Goal: Task Accomplishment & Management: Complete application form

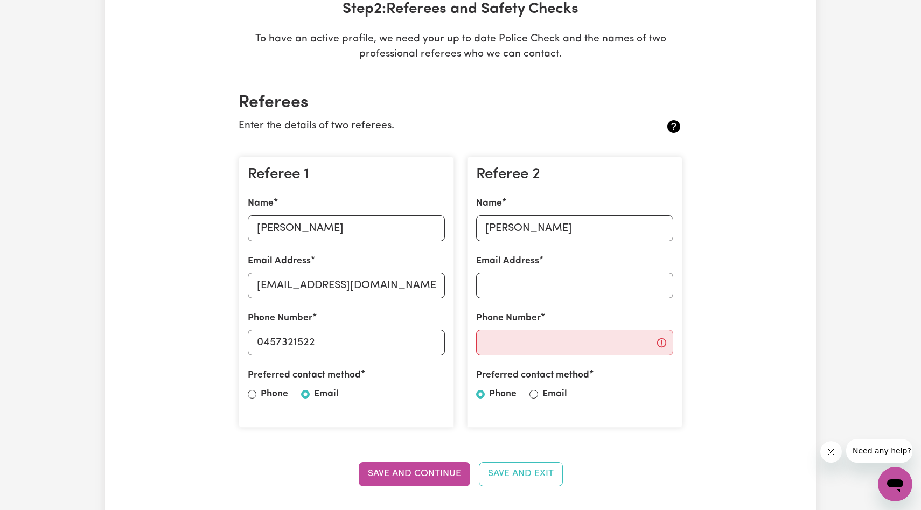
type input "[PERSON_NAME]"
click at [548, 285] on input "Email Address" at bounding box center [574, 286] width 197 height 26
type input "[PERSON_NAME][EMAIL_ADDRESS][DOMAIN_NAME]"
click at [527, 337] on input "Phone Number" at bounding box center [574, 343] width 197 height 26
click at [511, 417] on div "Referee 2 Name [PERSON_NAME] Email Address [PERSON_NAME][EMAIL_ADDRESS][DOMAIN_…" at bounding box center [574, 292] width 215 height 271
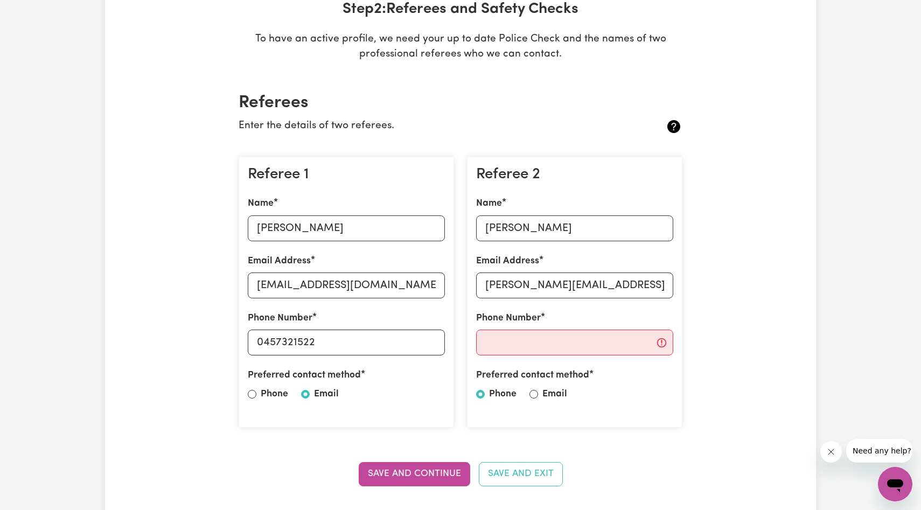
click at [540, 392] on div "Preferred contact method Phone Email" at bounding box center [574, 386] width 197 height 37
click at [534, 393] on input "Email" at bounding box center [533, 394] width 9 height 9
radio input "true"
click at [546, 337] on input "Phone Number" at bounding box center [574, 343] width 197 height 26
type input "0493684646"
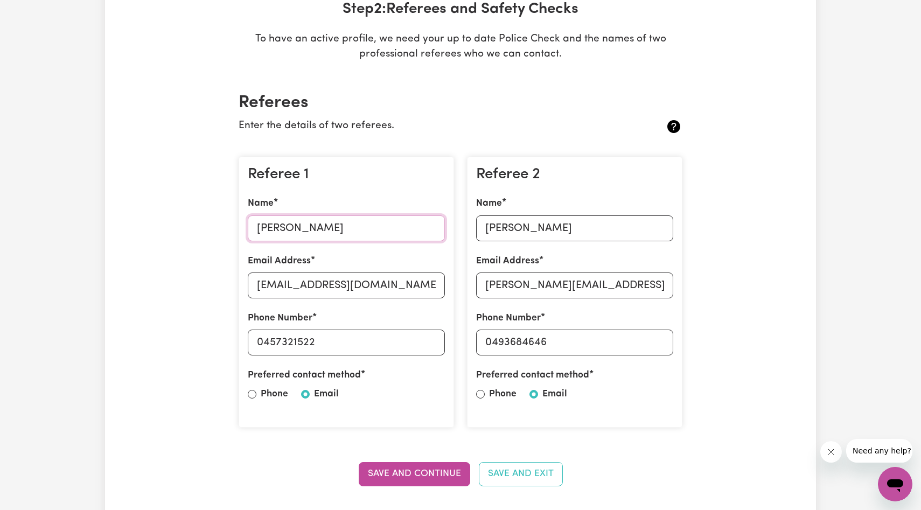
click at [260, 227] on input "[PERSON_NAME]" at bounding box center [346, 228] width 197 height 26
type input "[PERSON_NAME] Safa"
click at [487, 231] on input "[PERSON_NAME]" at bounding box center [574, 228] width 197 height 26
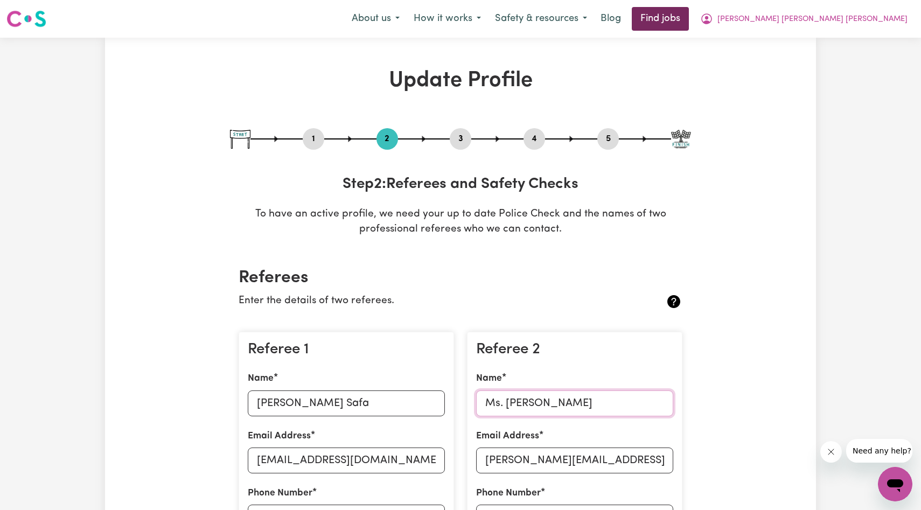
type input "Ms. [PERSON_NAME]"
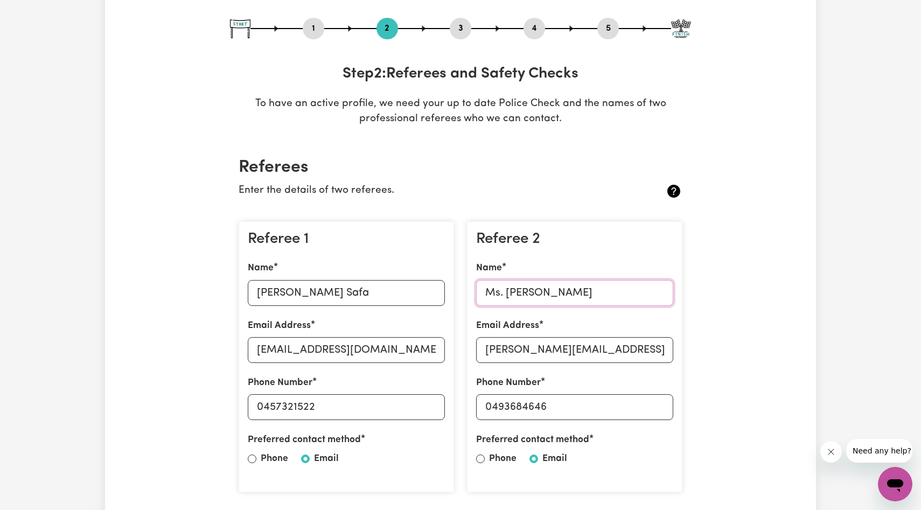
scroll to position [127, 0]
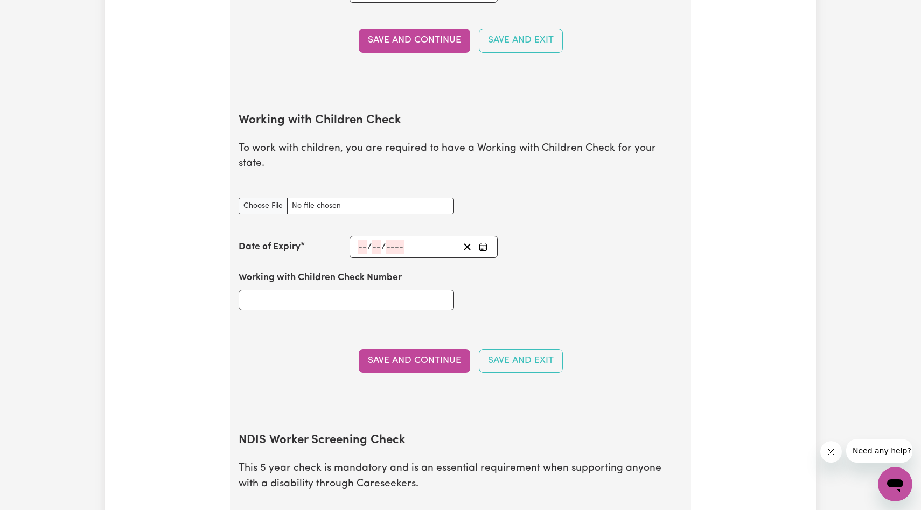
scroll to position [653, 0]
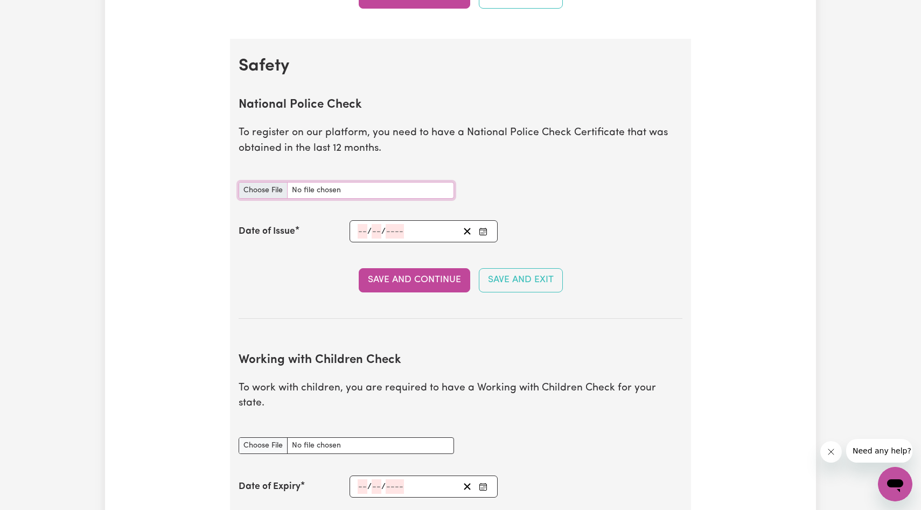
click at [269, 194] on input "National Police Check document" at bounding box center [346, 190] width 215 height 17
type input "C:\fakepath\check-1193277.pdf"
click at [367, 236] on input "number" at bounding box center [363, 231] width 10 height 15
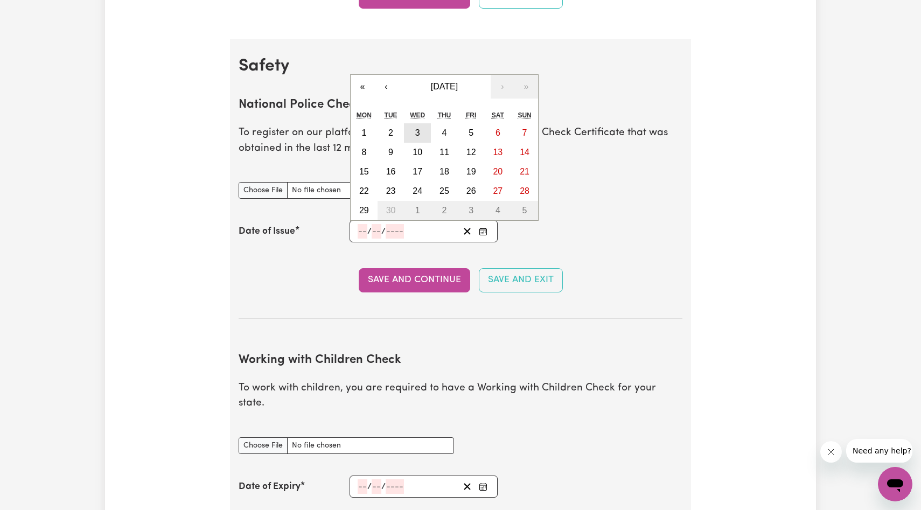
click at [418, 131] on abbr "3" at bounding box center [417, 132] width 5 height 9
type input "[DATE]"
type input "3"
type input "9"
type input "2025"
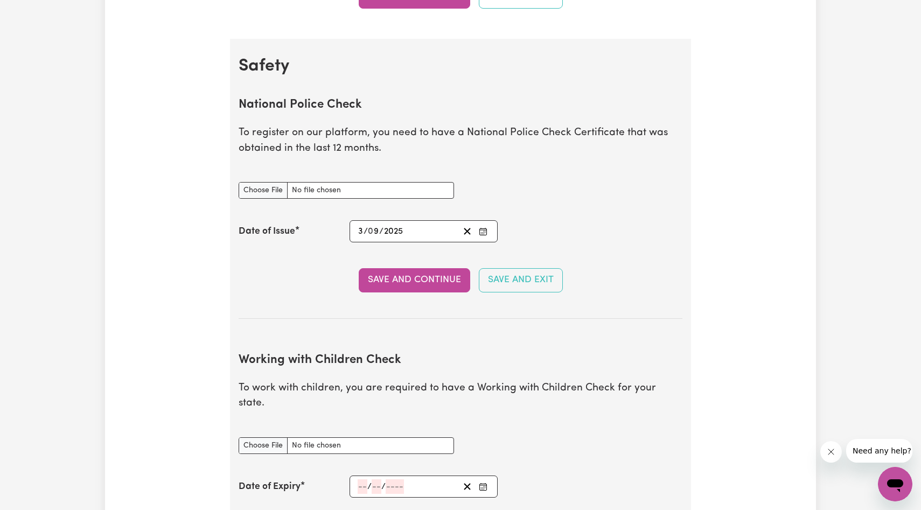
click at [400, 240] on div "[DATE] 3 / 0 9 / 2025 « ‹ [DATE] › » Mon Tue Wed Thu Fri Sat Sun 1 2 3 4 5 6 7 …" at bounding box center [424, 231] width 148 height 22
click at [375, 229] on input "9" at bounding box center [373, 231] width 11 height 15
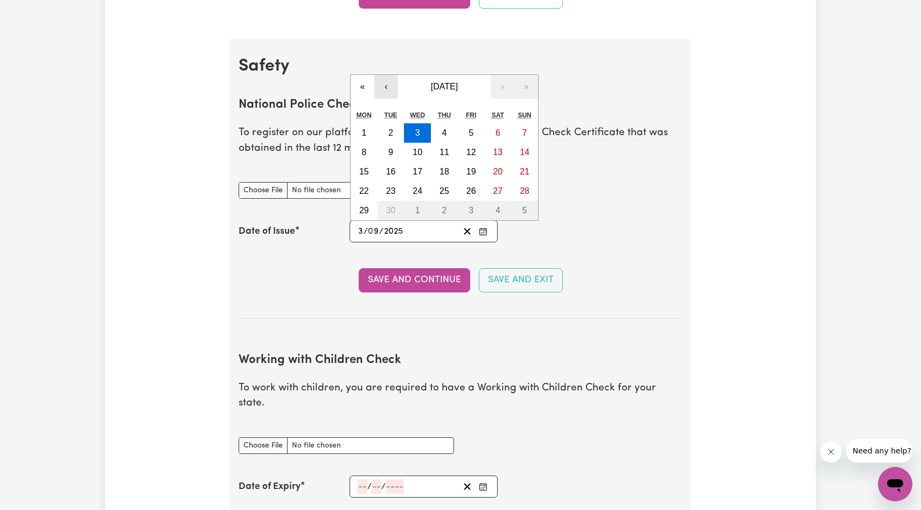
click at [383, 82] on button "‹" at bounding box center [386, 87] width 24 height 24
click at [438, 134] on button "3" at bounding box center [444, 132] width 27 height 19
type input "[DATE]"
type input "7"
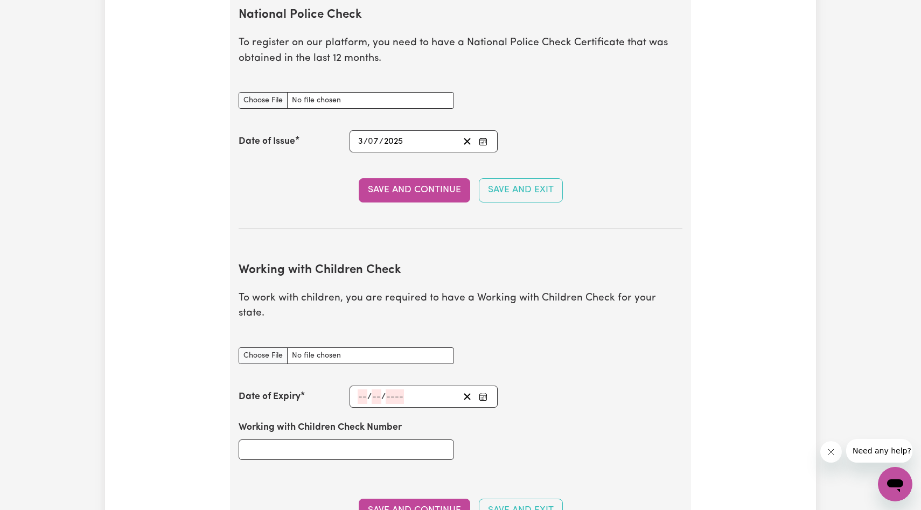
scroll to position [829, 0]
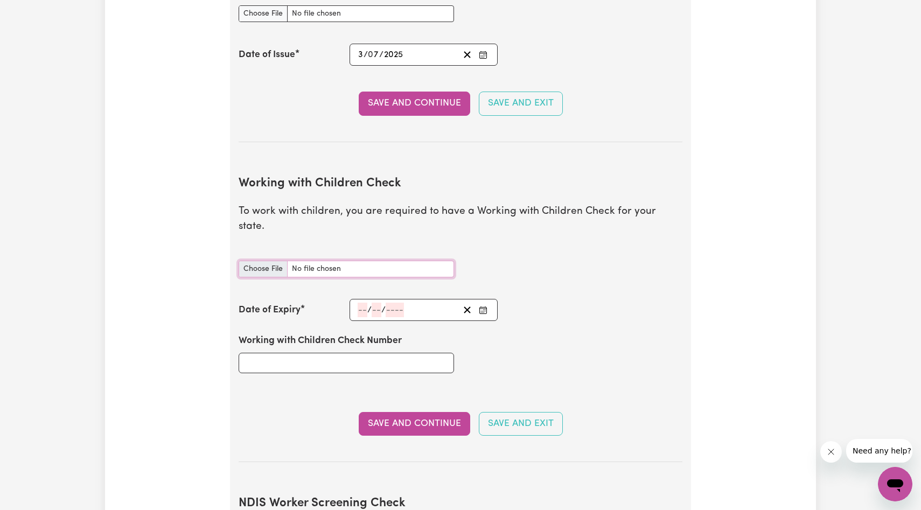
click at [276, 261] on input "Working with Children Check document" at bounding box center [346, 269] width 215 height 17
type input "C:\fakepath\WWCC.jpg"
click at [370, 305] on span "/" at bounding box center [369, 310] width 4 height 10
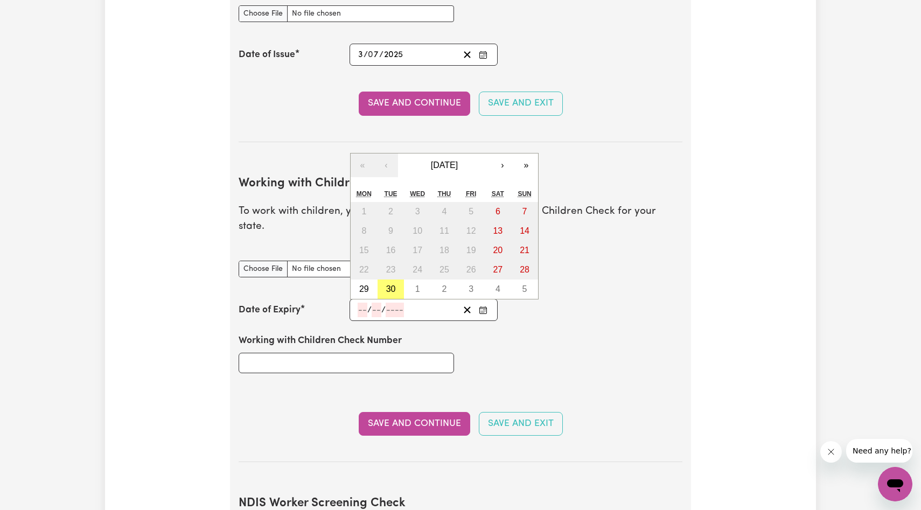
click at [362, 303] on input "number" at bounding box center [363, 310] width 10 height 15
click at [481, 153] on button "[DATE]" at bounding box center [444, 165] width 93 height 24
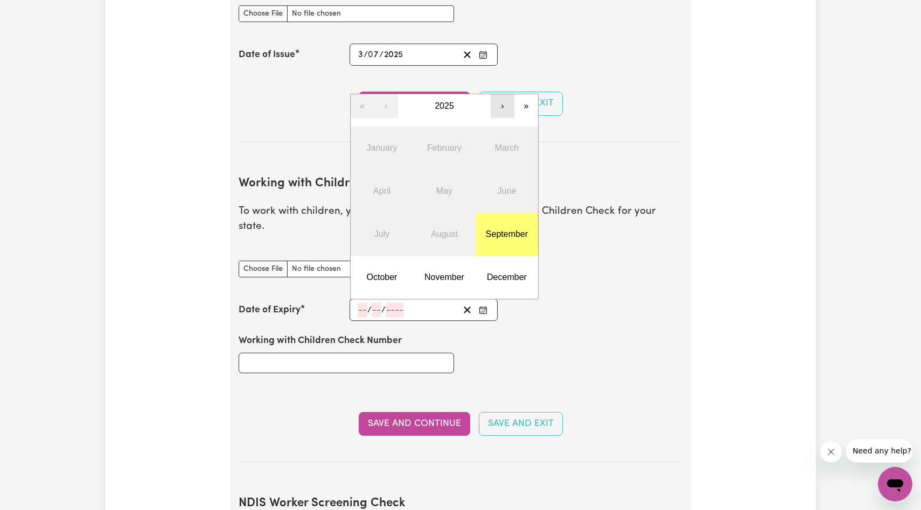
click at [498, 94] on button "›" at bounding box center [503, 106] width 24 height 24
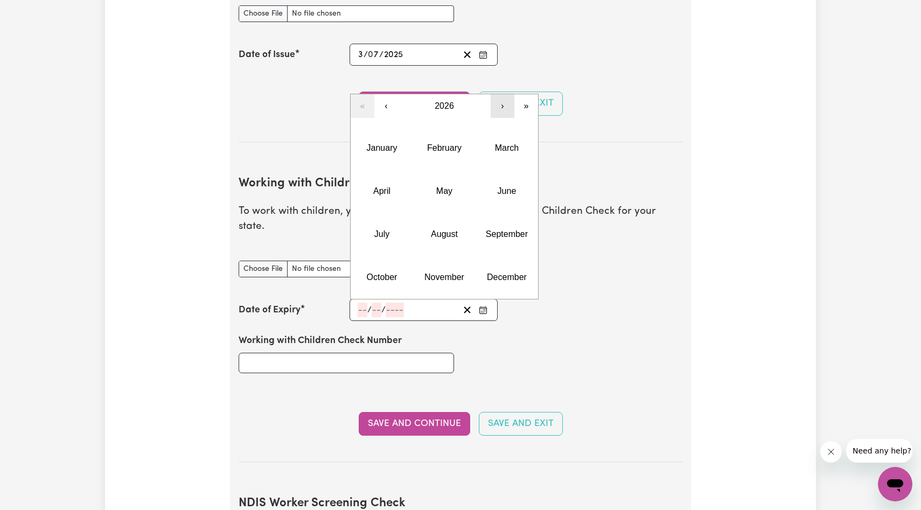
click at [498, 94] on button "›" at bounding box center [503, 106] width 24 height 24
click at [443, 229] on abbr "August" at bounding box center [444, 233] width 27 height 9
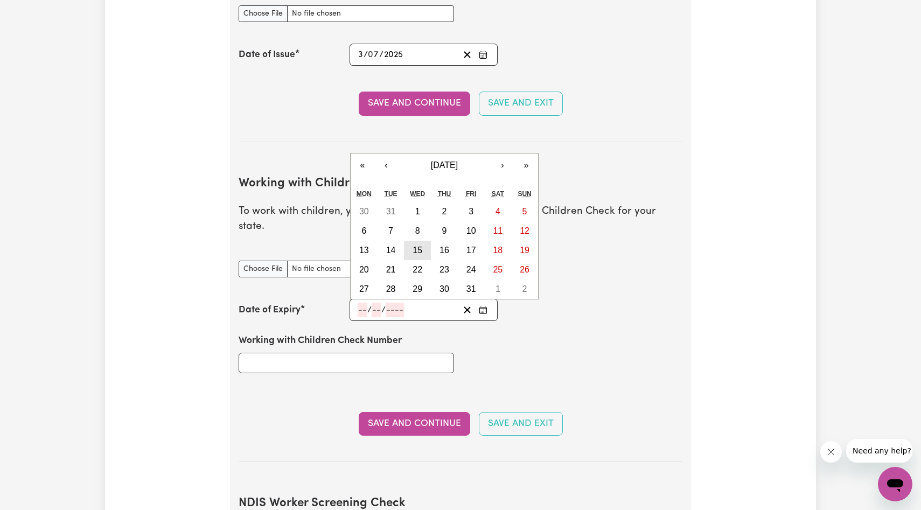
click at [410, 241] on button "15" at bounding box center [417, 250] width 27 height 19
type input "[DATE]"
type input "15"
type input "8"
type input "2029"
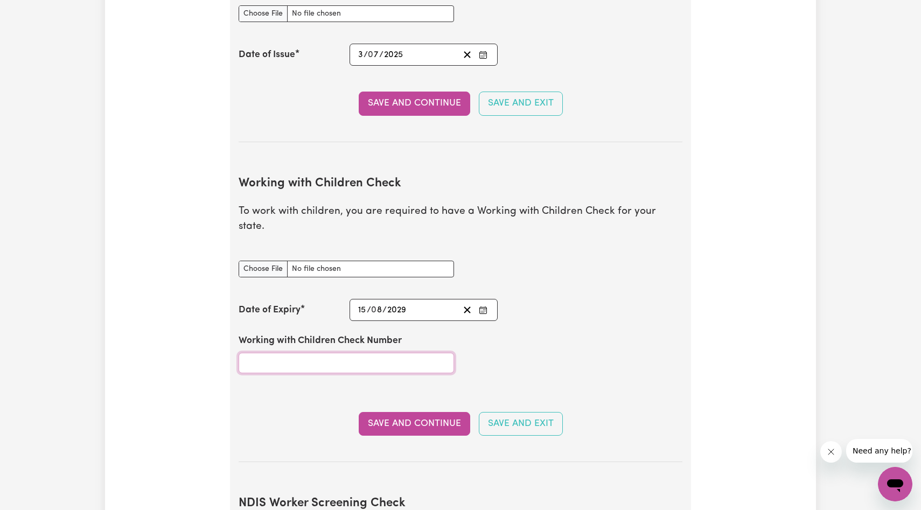
click at [311, 353] on input "Working with Children Check Number" at bounding box center [346, 363] width 215 height 20
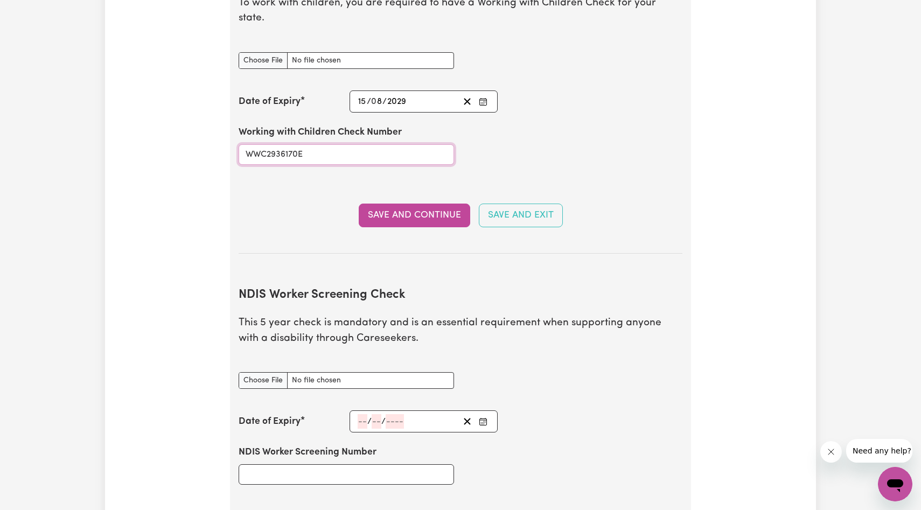
scroll to position [1042, 0]
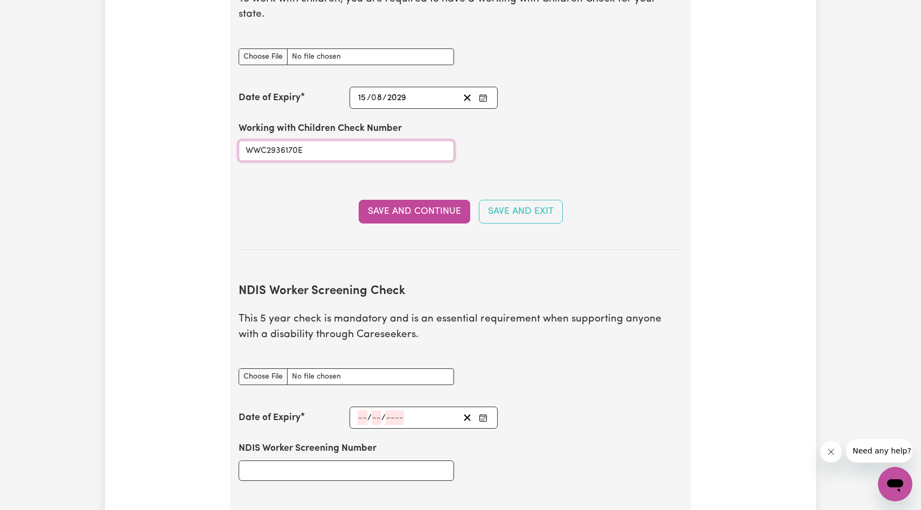
type input "WWC2936170E"
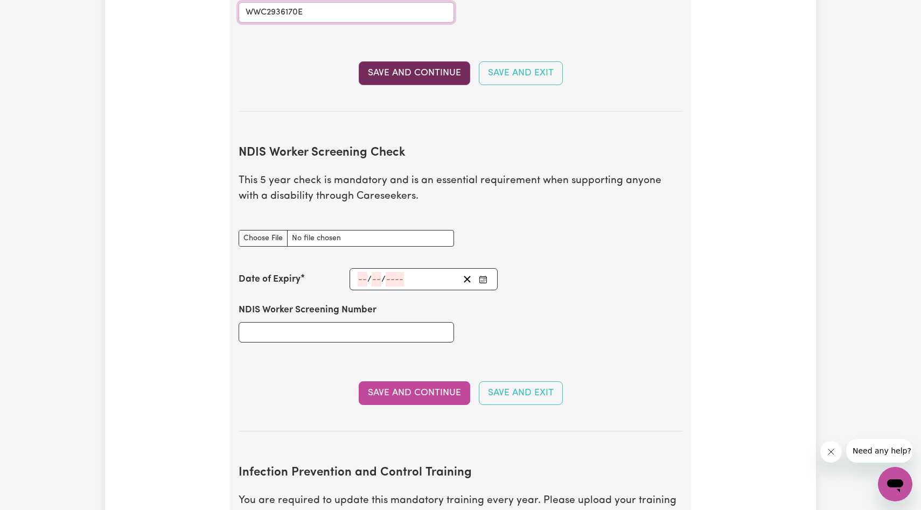
scroll to position [1210, 0]
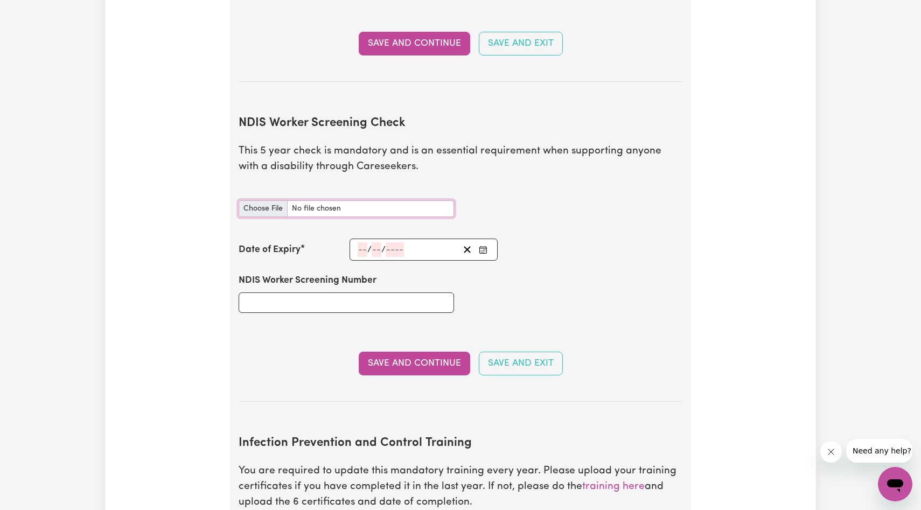
click at [263, 200] on input "NDIS Worker Screening Check document" at bounding box center [346, 208] width 215 height 17
type input "C:\fakepath\IMG_6345.jpeg"
click at [357, 242] on div "/ /" at bounding box center [408, 249] width 102 height 15
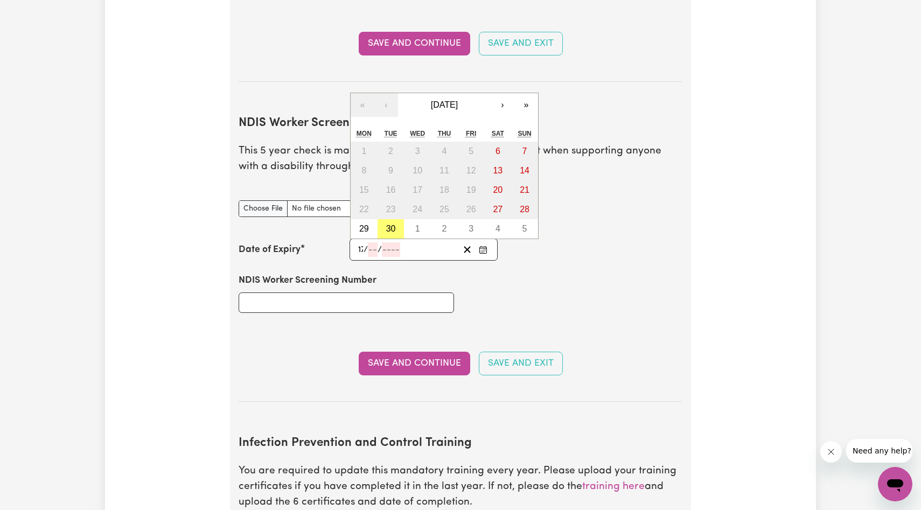
type input "17"
type input "9"
type input "8"
click at [375, 242] on input "9" at bounding box center [376, 249] width 11 height 15
type input "08"
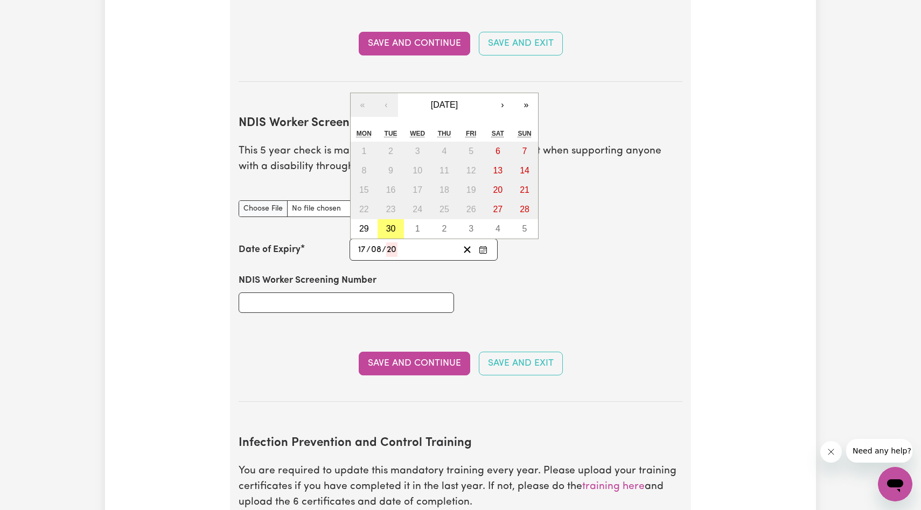
type input "203"
type input "[DATE]"
type input "8"
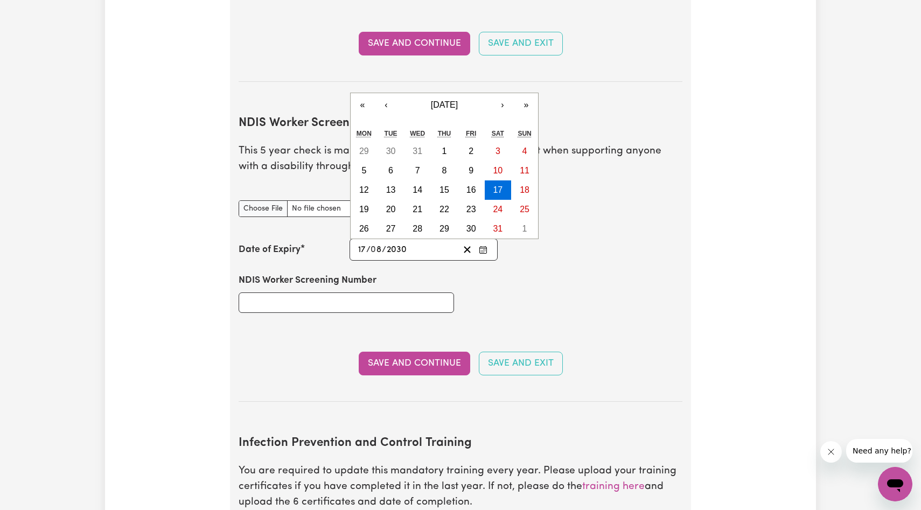
type input "2030"
click at [523, 272] on div "NDIS Worker Screening Number" at bounding box center [460, 293] width 457 height 65
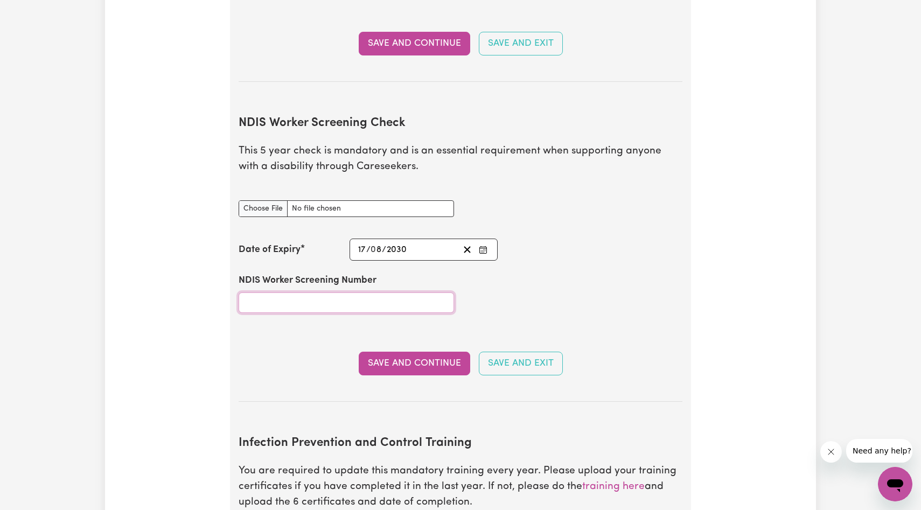
click at [359, 292] on input "NDIS Worker Screening Number" at bounding box center [346, 302] width 215 height 20
type input "76556432"
click at [646, 222] on section "NDIS Worker Screening Check This 5 year check is mandatory and is an essential …" at bounding box center [461, 250] width 444 height 303
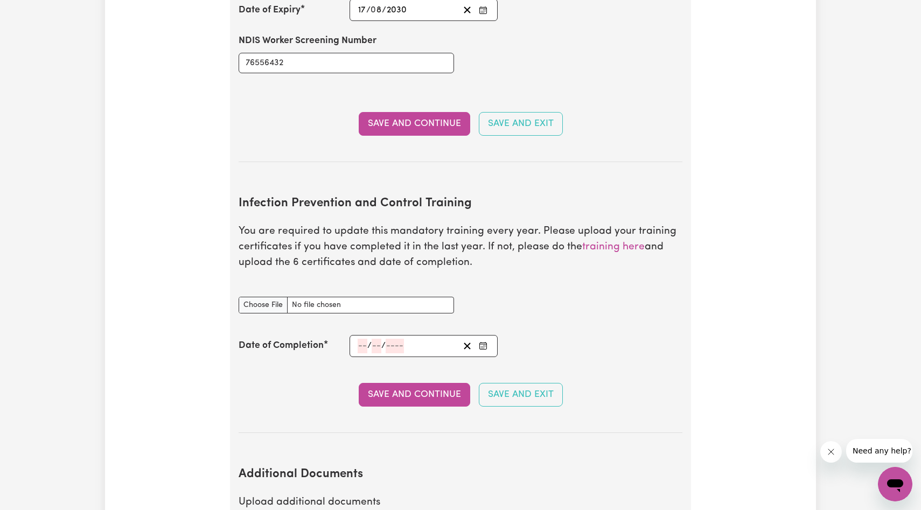
scroll to position [1466, 0]
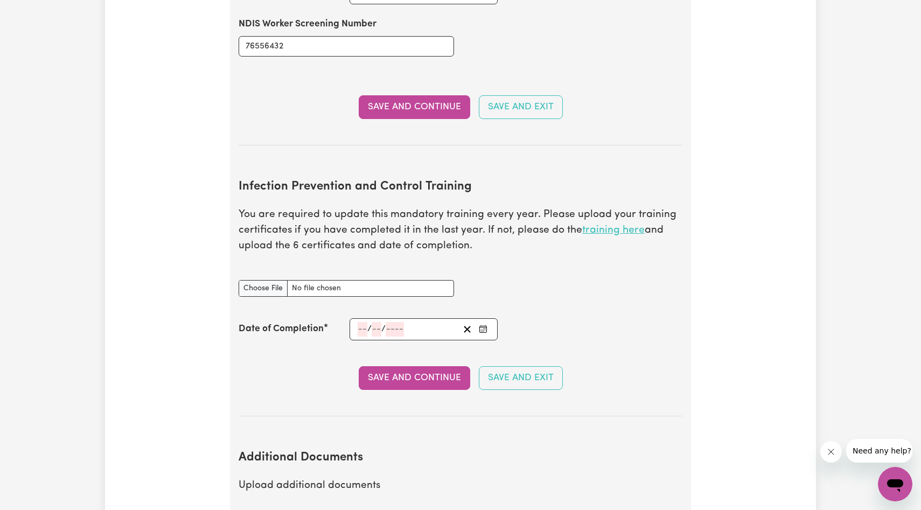
click at [631, 225] on link "training here" at bounding box center [613, 230] width 62 height 10
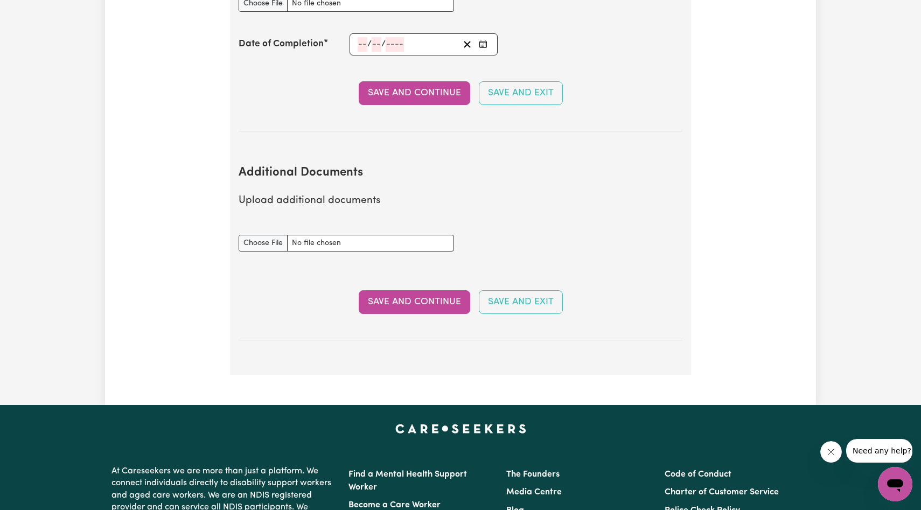
scroll to position [1747, 0]
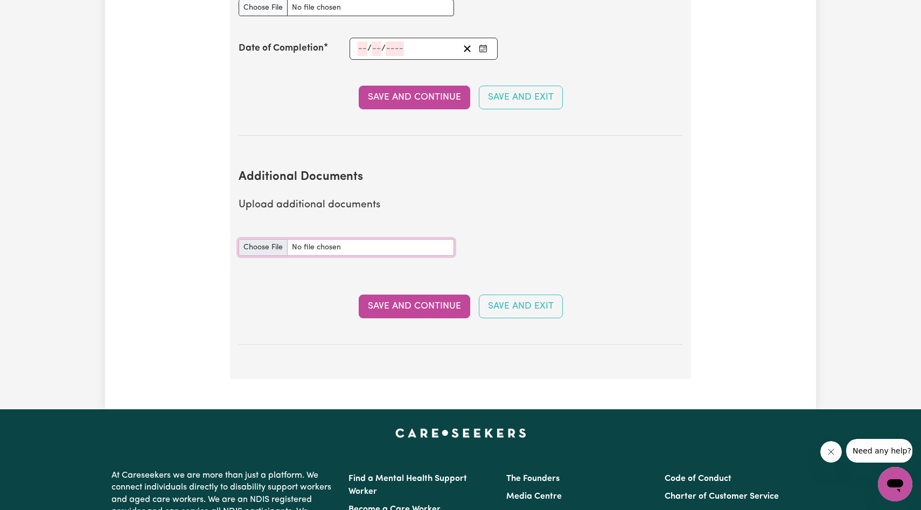
click at [270, 239] on input "Additional Documents document" at bounding box center [346, 247] width 215 height 17
type input "C:\fakepath\IMG_8261.jpg"
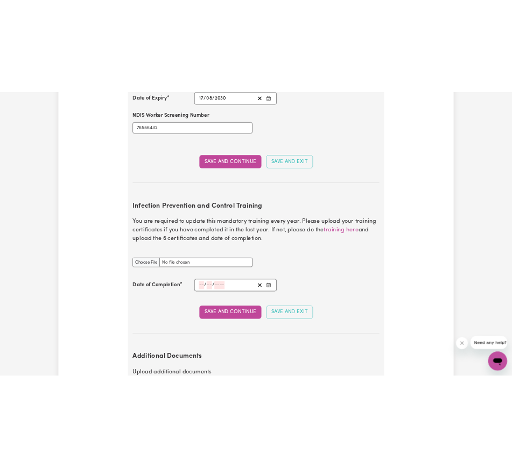
scroll to position [1451, 0]
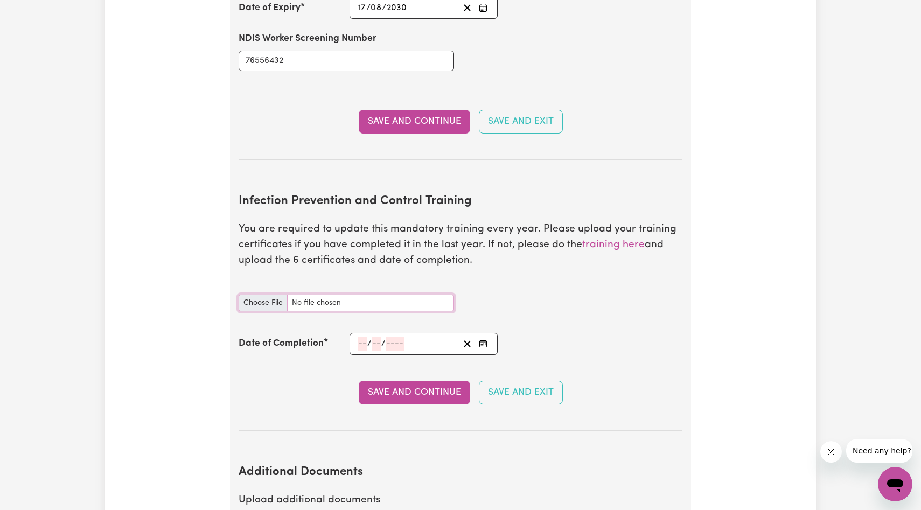
click at [269, 295] on input "Infection Prevention and Control Training document" at bounding box center [346, 303] width 215 height 17
click at [267, 295] on input "Infection Prevention and Control Training document" at bounding box center [346, 303] width 215 height 17
type input "C:\fakepath\Chain of Infection.pdf"
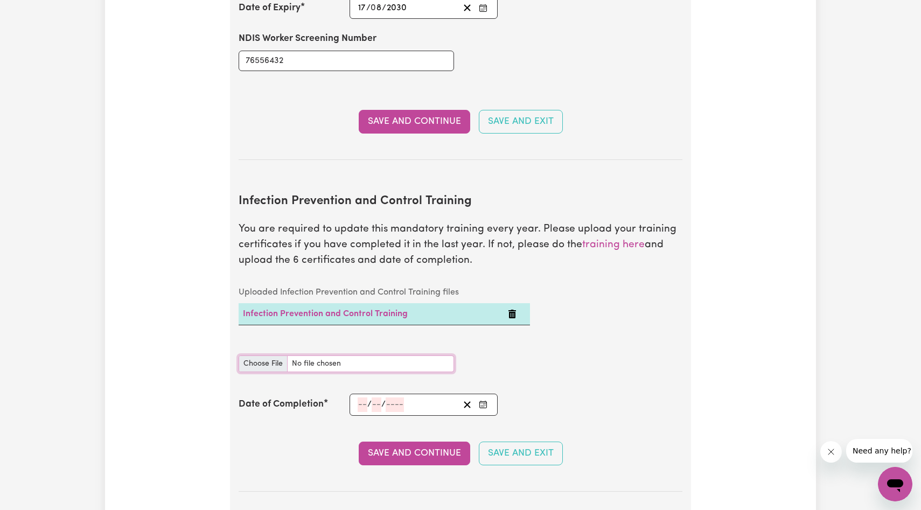
click at [281, 355] on input "Infection Prevention and Control Training document" at bounding box center [346, 363] width 215 height 17
type input "C:\fakepath\Hand Hygiene.pdf"
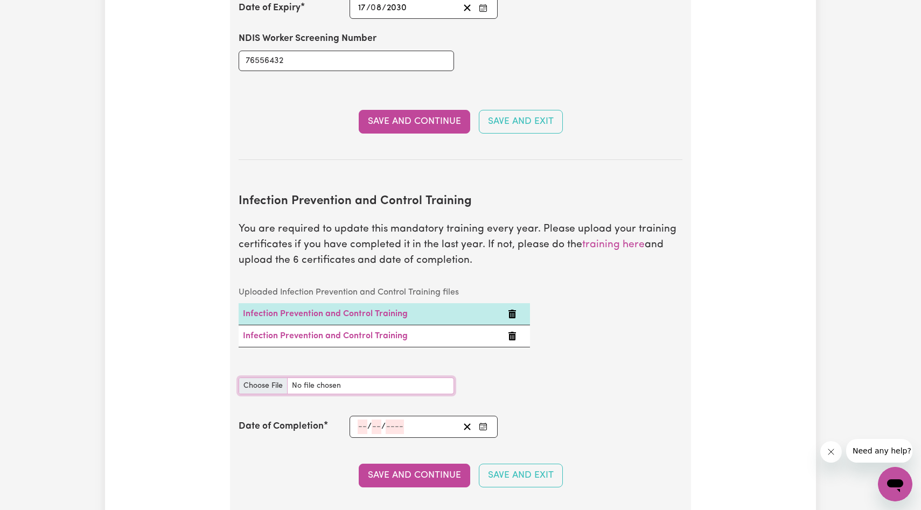
click at [277, 378] on input "Infection Prevention and Control Training document" at bounding box center [346, 386] width 215 height 17
type input "C:\fakepath\Personal Protective Equipment (PPE).pdf"
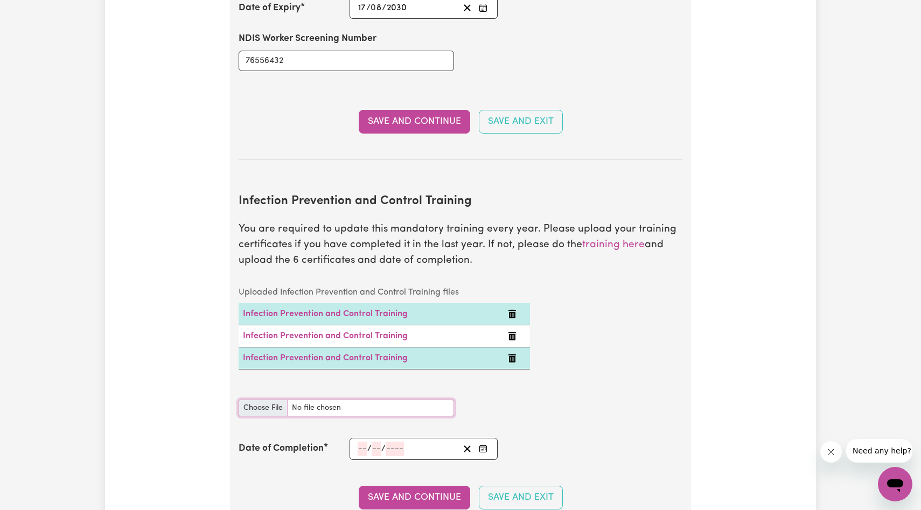
click at [263, 400] on input "Infection Prevention and Control Training document" at bounding box center [346, 408] width 215 height 17
type input "C:\fakepath\Outbreaks.pdf"
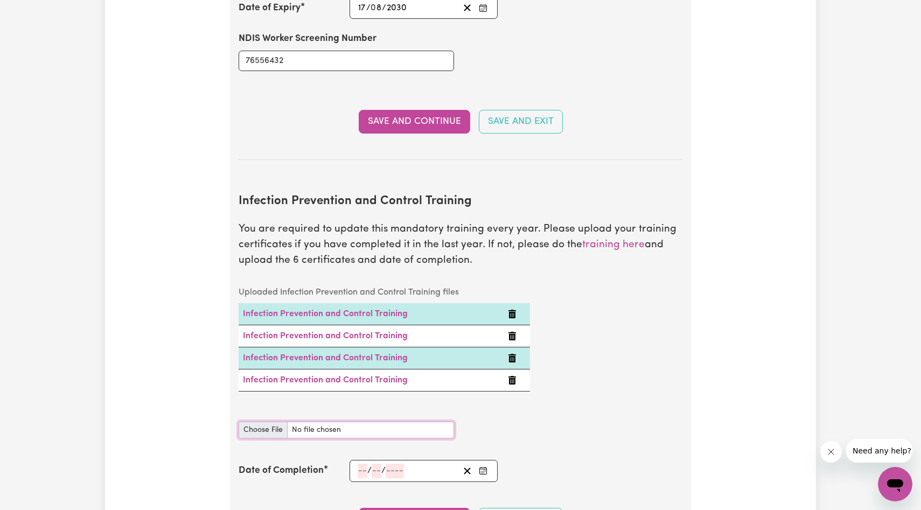
click at [280, 422] on input "Infection Prevention and Control Training document" at bounding box center [346, 430] width 215 height 17
click at [272, 422] on input "Infection Prevention and Control Training document" at bounding box center [346, 430] width 215 height 17
click at [269, 422] on input "Infection Prevention and Control Training document" at bounding box center [346, 430] width 215 height 17
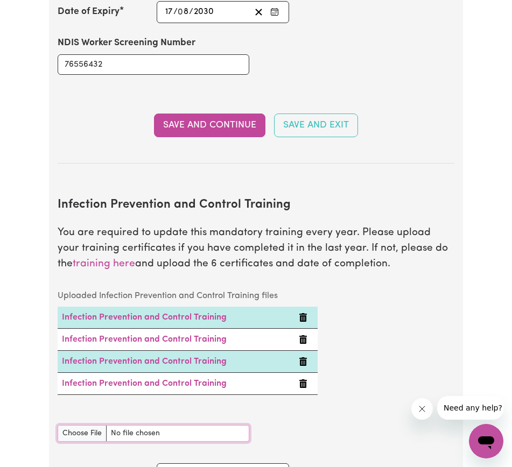
scroll to position [1442, 0]
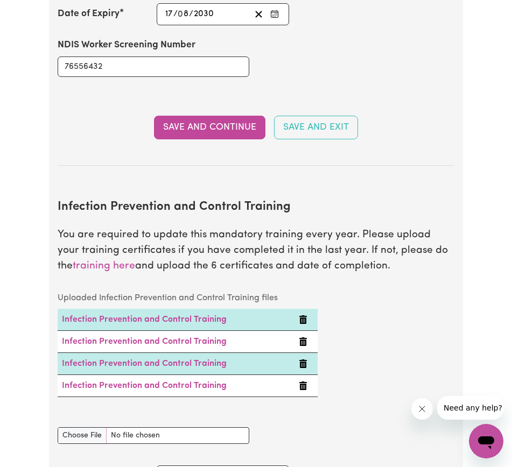
type input "C:\fakepath\Waste Management.pdf"
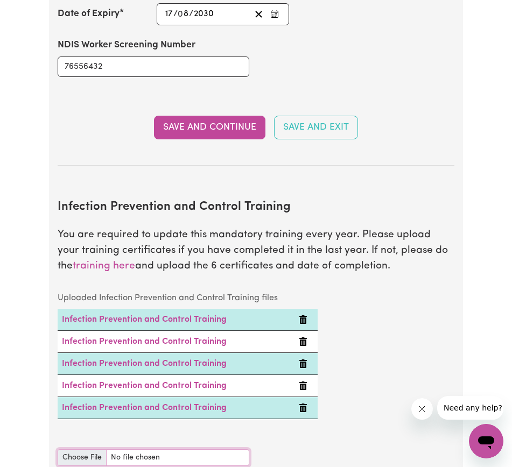
click at [76, 459] on input "Infection Prevention and Control Training document" at bounding box center [154, 458] width 192 height 17
type input "C:\fakepath\Cleaning.pdf"
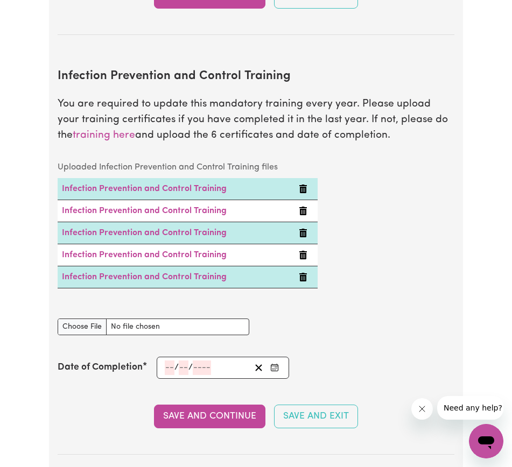
scroll to position [1575, 0]
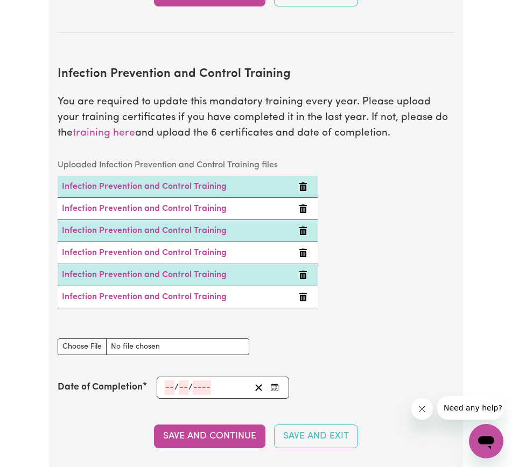
click at [165, 391] on input "number" at bounding box center [170, 388] width 10 height 15
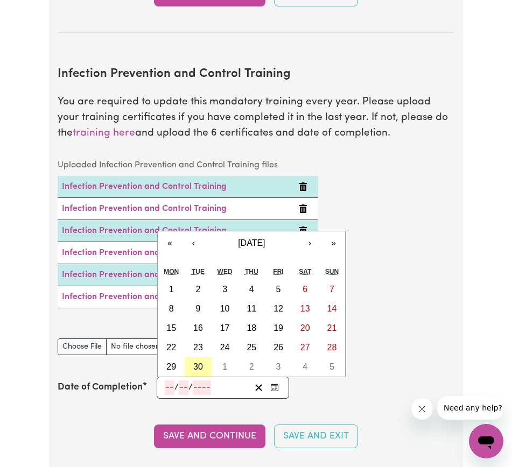
click at [197, 368] on abbr "30" at bounding box center [198, 366] width 10 height 9
type input "[DATE]"
type input "30"
type input "9"
type input "2025"
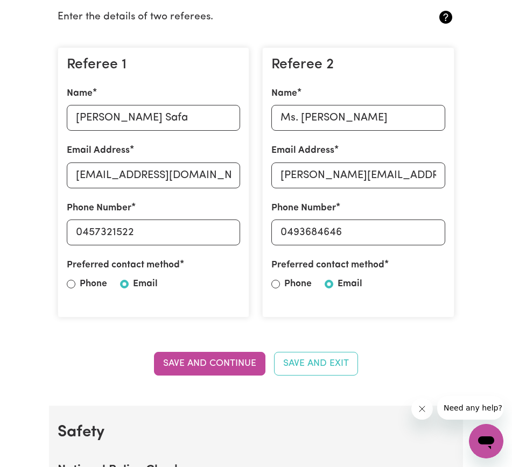
scroll to position [289, 0]
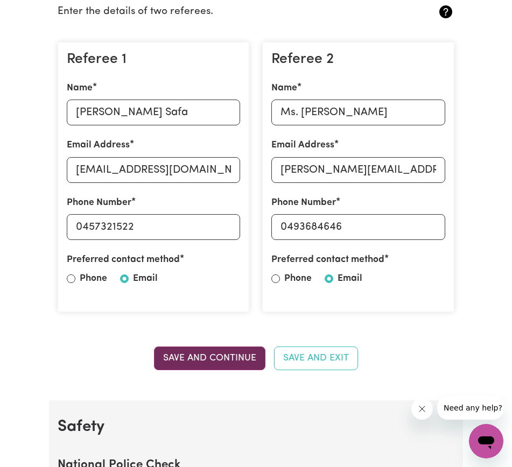
click at [189, 364] on button "Save and Continue" at bounding box center [209, 359] width 111 height 24
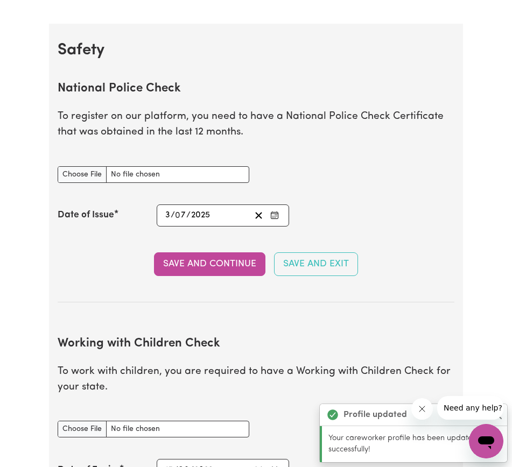
scroll to position [689, 0]
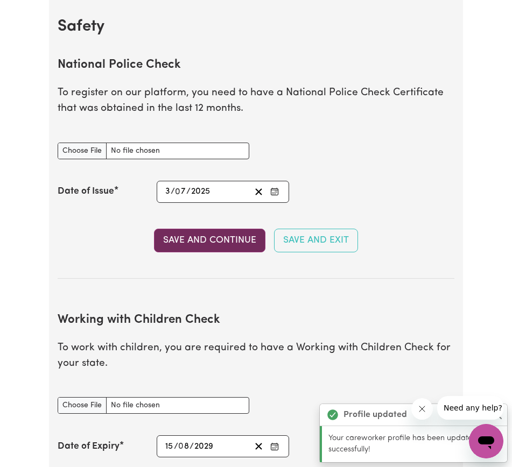
click at [212, 242] on button "Save and Continue" at bounding box center [209, 241] width 111 height 24
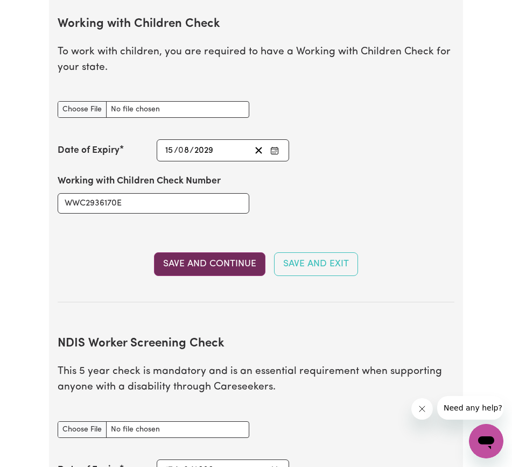
scroll to position [1046, 0]
click at [184, 270] on button "Save and Continue" at bounding box center [209, 265] width 111 height 24
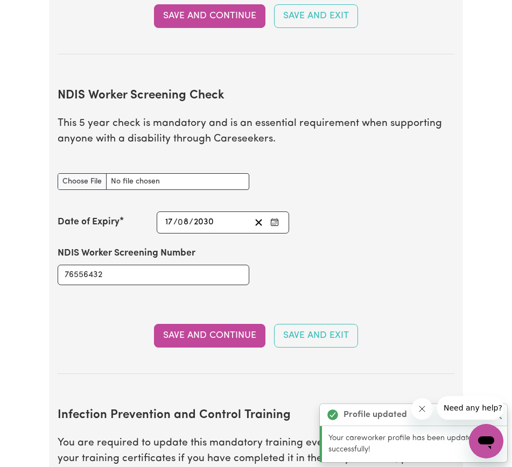
scroll to position [1366, 0]
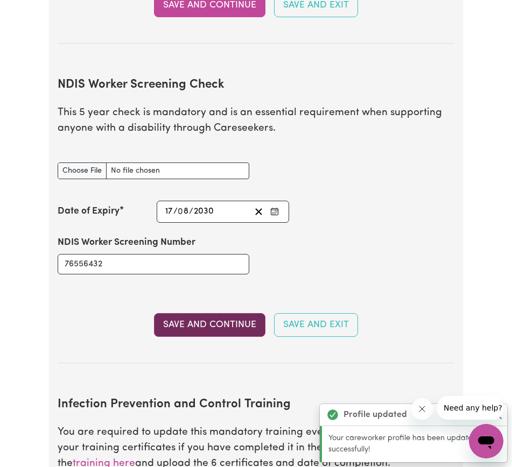
click at [185, 331] on button "Save and Continue" at bounding box center [209, 325] width 111 height 24
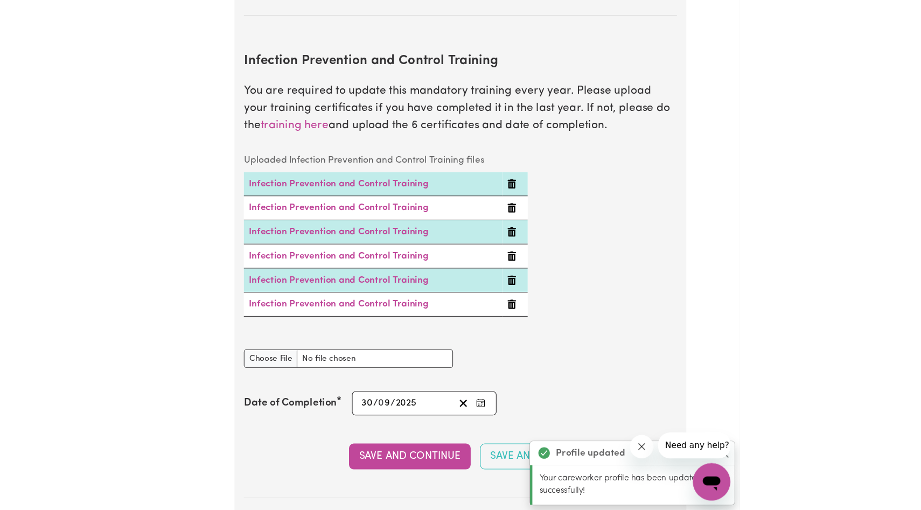
scroll to position [1748, 0]
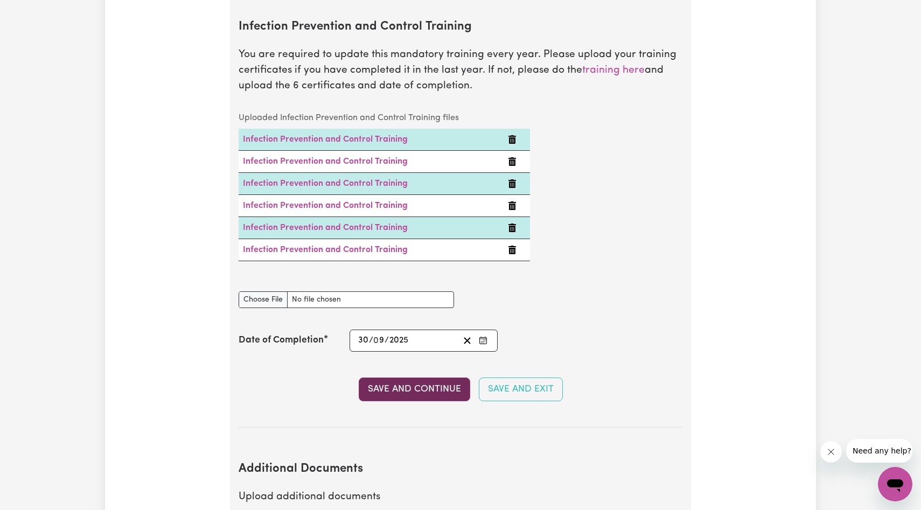
click at [372, 382] on button "Save and Continue" at bounding box center [414, 390] width 111 height 24
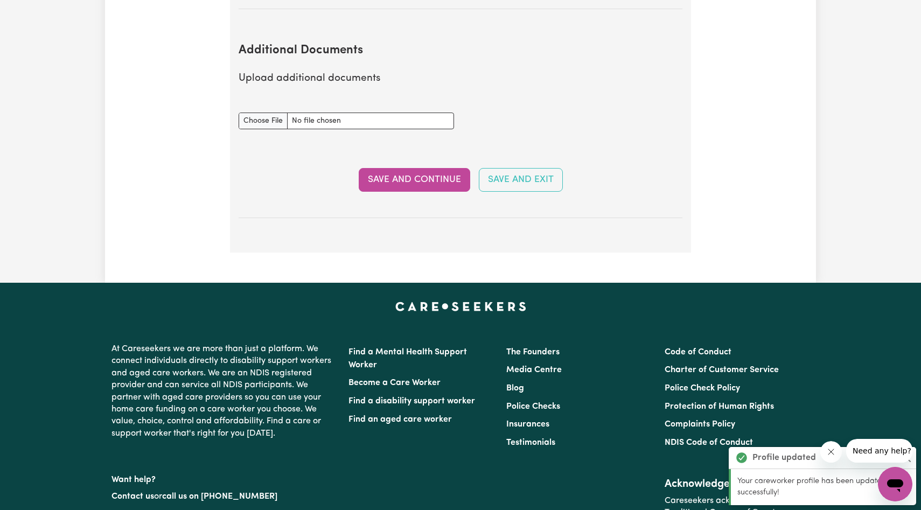
scroll to position [2238, 0]
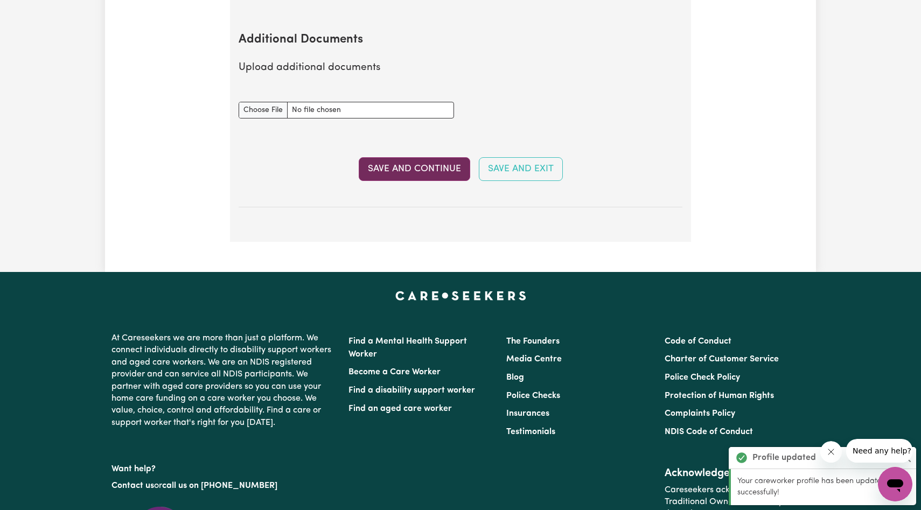
click at [413, 157] on button "Save and Continue" at bounding box center [414, 169] width 111 height 24
select select "Certificate III (Individual Support)"
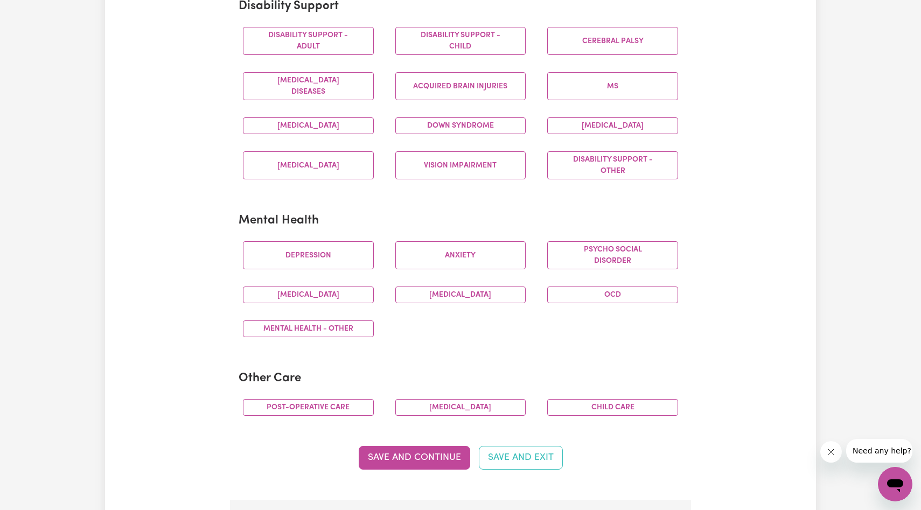
scroll to position [481, 0]
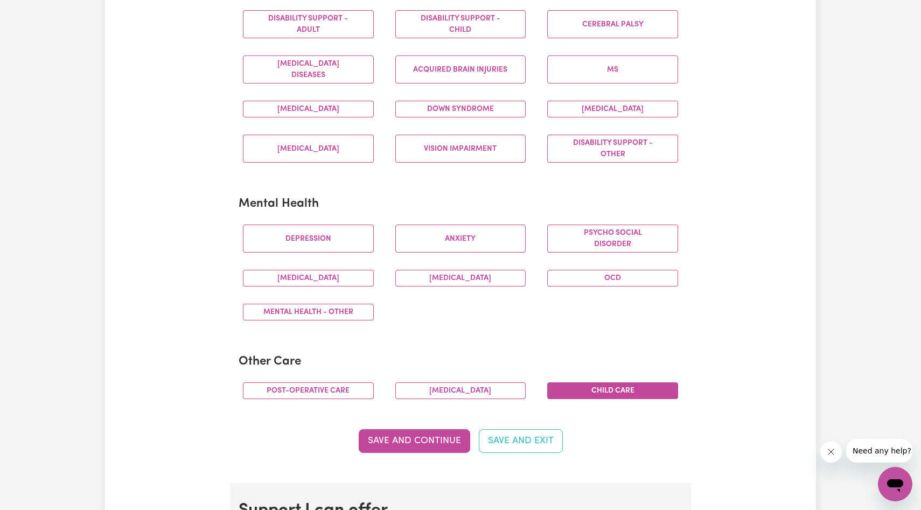
click at [578, 396] on button "Child care" at bounding box center [612, 390] width 131 height 17
click at [414, 445] on button "Save and Continue" at bounding box center [414, 441] width 111 height 24
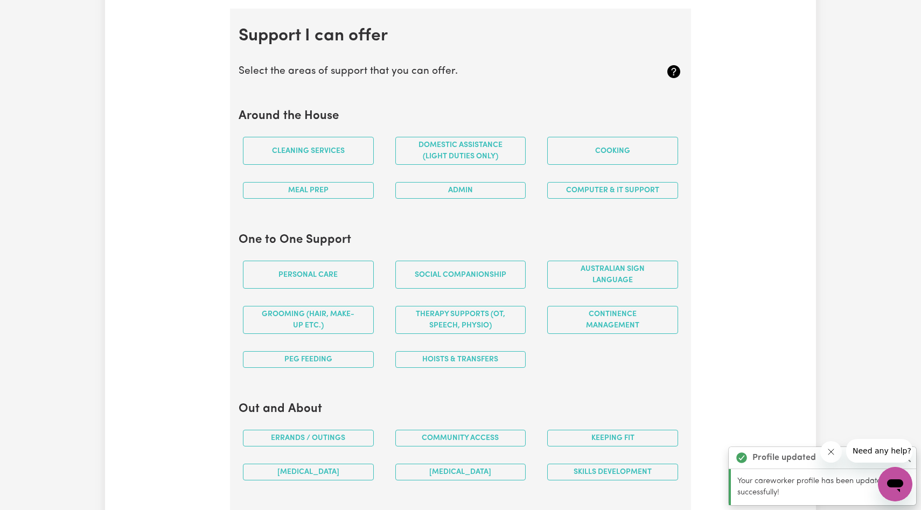
scroll to position [964, 0]
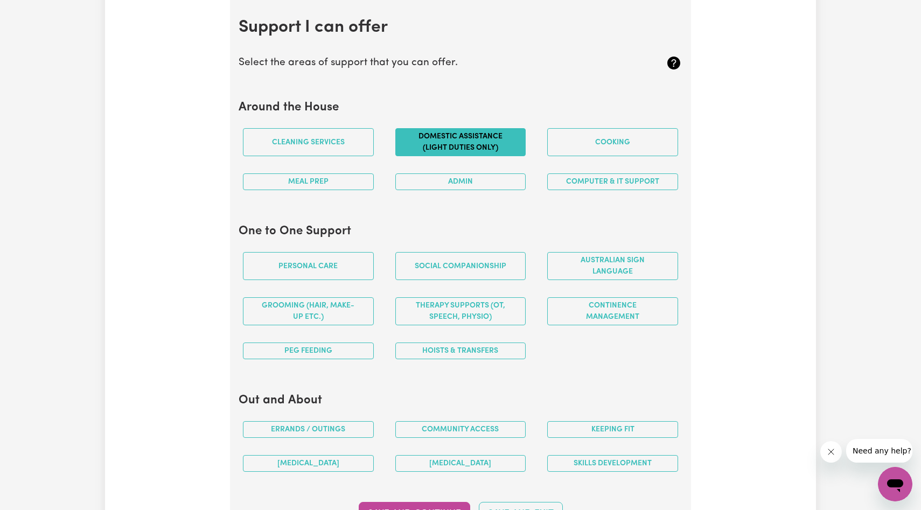
click at [422, 150] on button "Domestic assistance (light duties only)" at bounding box center [460, 142] width 131 height 28
click at [316, 142] on button "Cleaning services" at bounding box center [308, 142] width 131 height 28
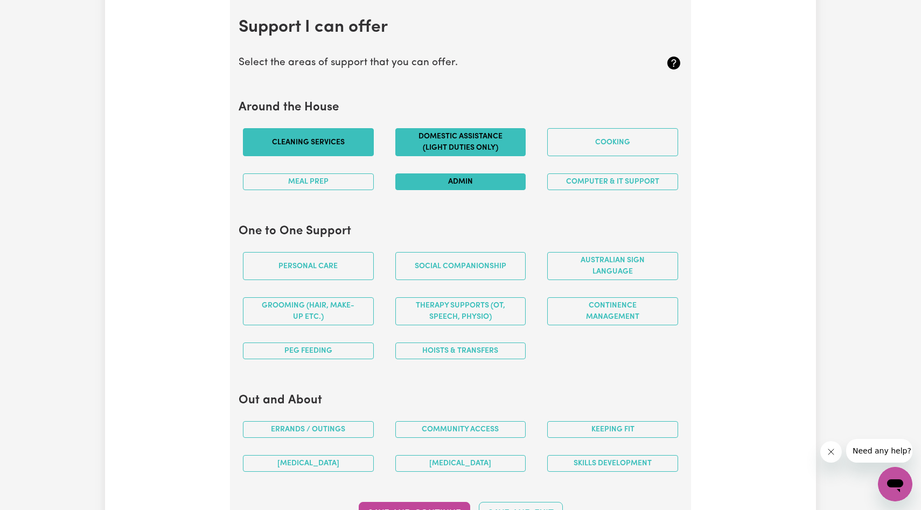
click at [488, 179] on button "Admin" at bounding box center [460, 181] width 131 height 17
click at [585, 180] on button "Computer & IT Support" at bounding box center [612, 181] width 131 height 17
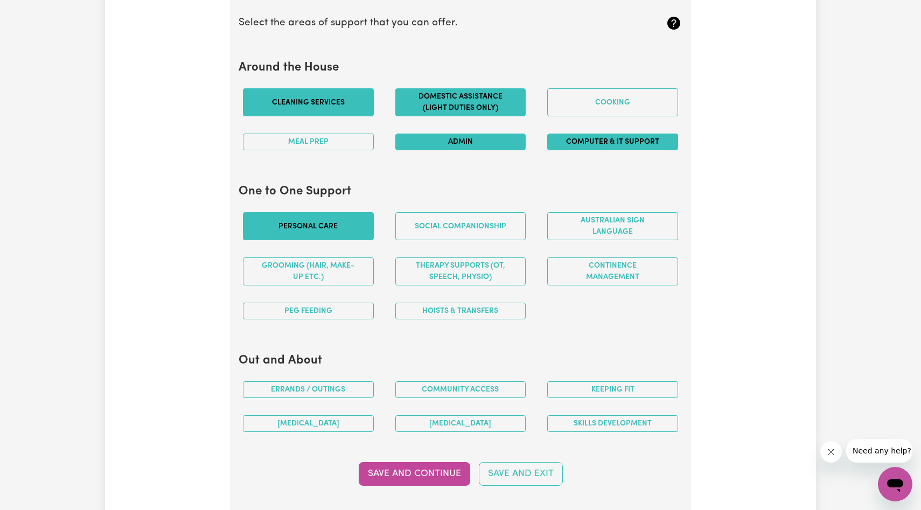
scroll to position [1010, 0]
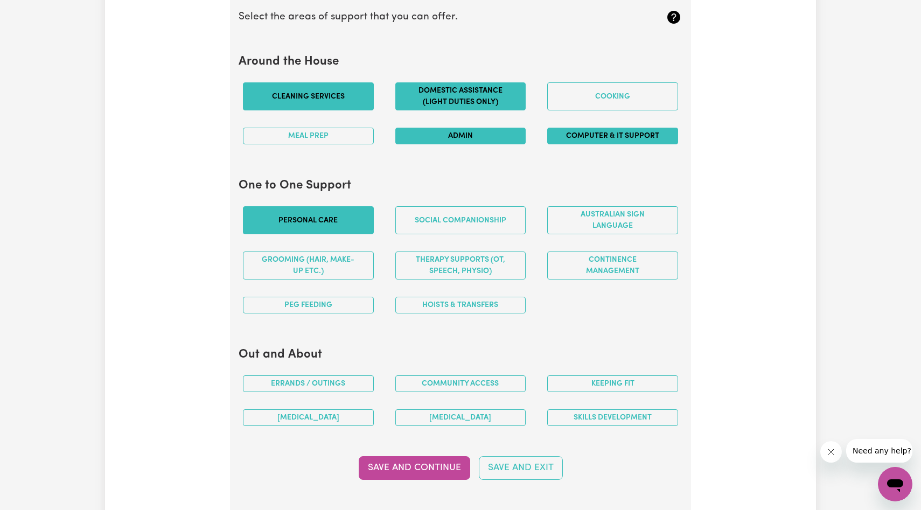
click at [336, 215] on button "Personal care" at bounding box center [308, 220] width 131 height 28
click at [453, 220] on button "Social companionship" at bounding box center [460, 220] width 131 height 28
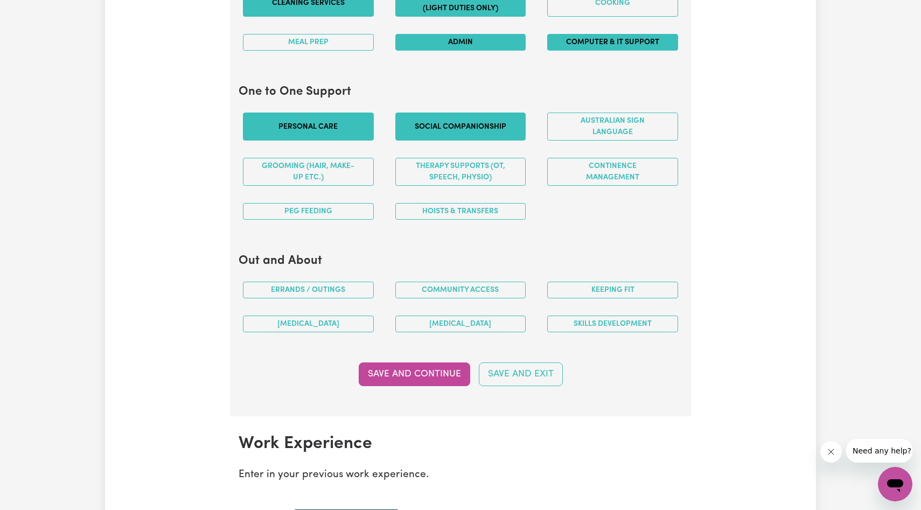
scroll to position [1125, 0]
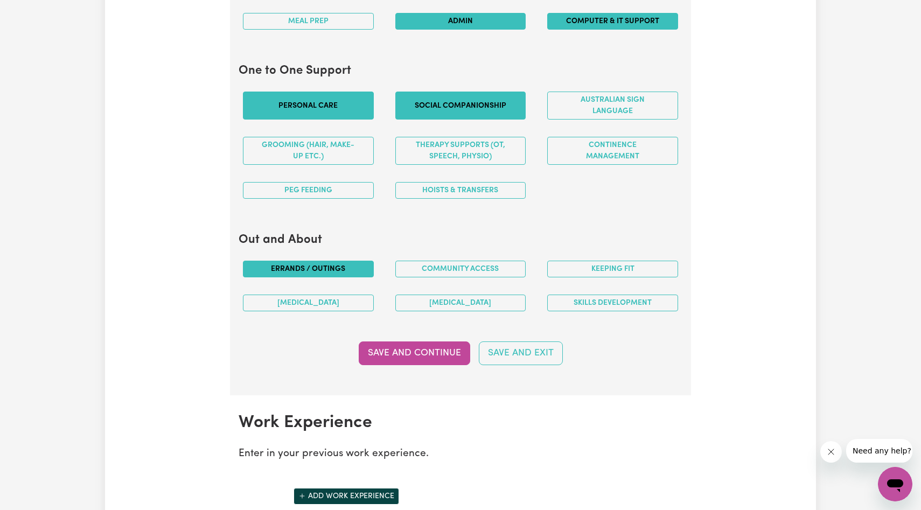
click at [353, 274] on button "Errands / Outings" at bounding box center [308, 269] width 131 height 17
click at [484, 275] on button "Community access" at bounding box center [460, 269] width 131 height 17
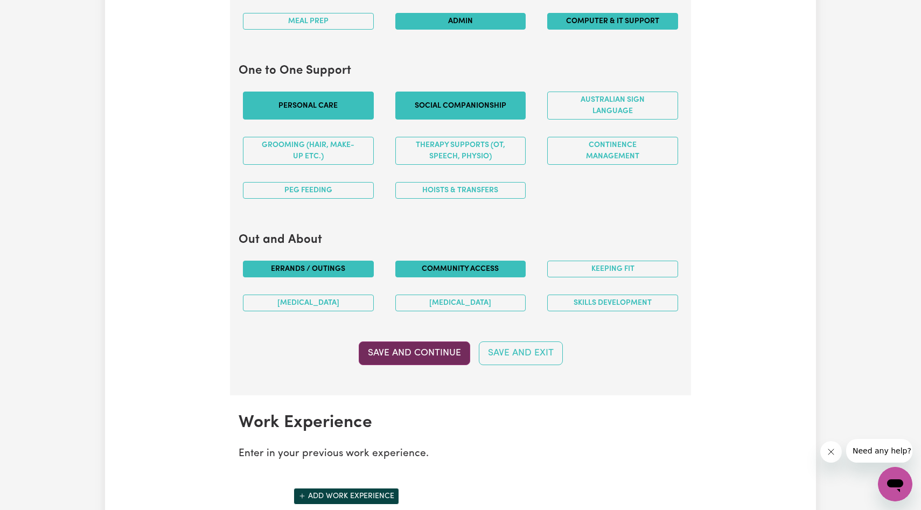
click at [417, 349] on button "Save and Continue" at bounding box center [414, 353] width 111 height 24
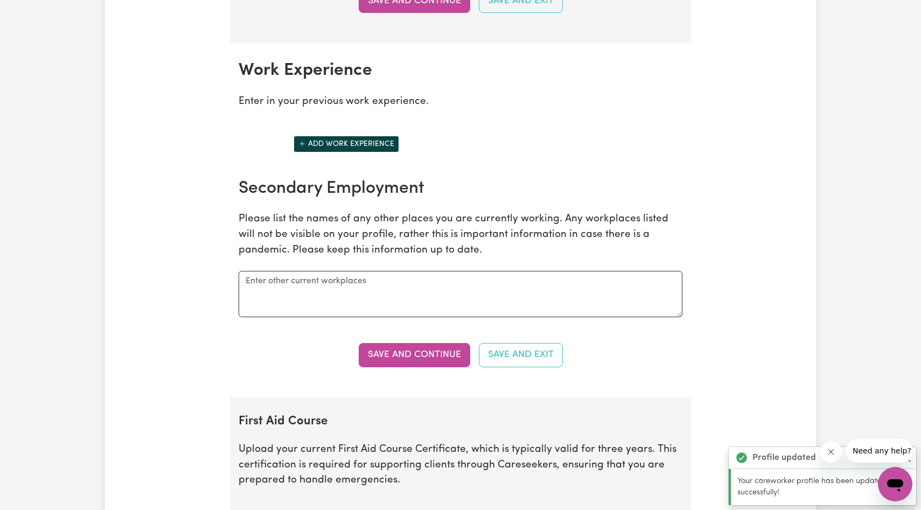
scroll to position [1520, 0]
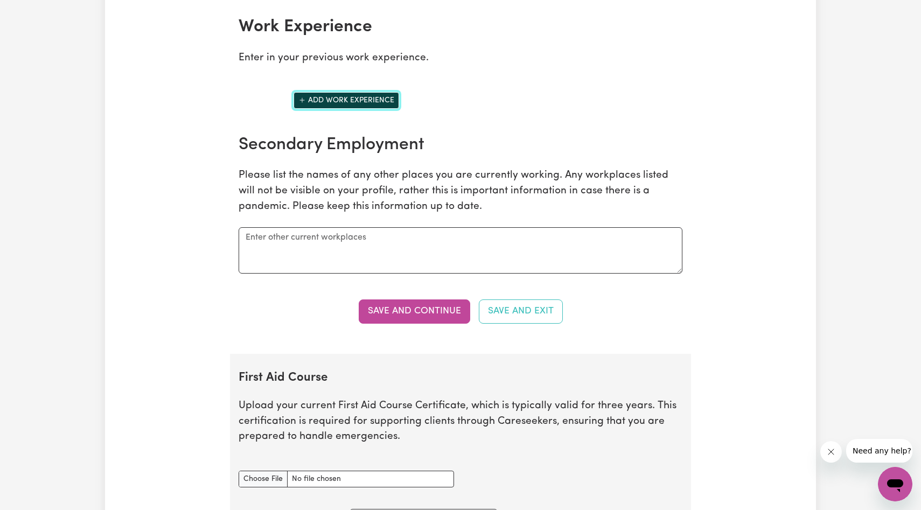
click at [352, 99] on button "Add work experience" at bounding box center [347, 100] width 106 height 17
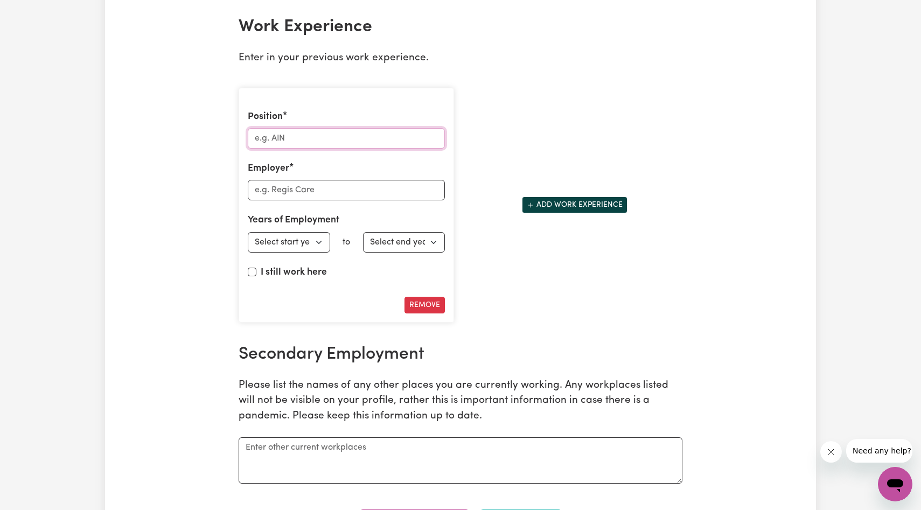
click at [324, 136] on input "Position" at bounding box center [346, 138] width 197 height 20
type input "Educator"
click at [316, 183] on input "Employer" at bounding box center [346, 190] width 197 height 20
type input "Junior Adventures Group"
click at [285, 240] on select "Select start year [DATE] 1952 1953 1954 1955 1956 1957 1958 1959 1960 1961 1962…" at bounding box center [289, 242] width 82 height 20
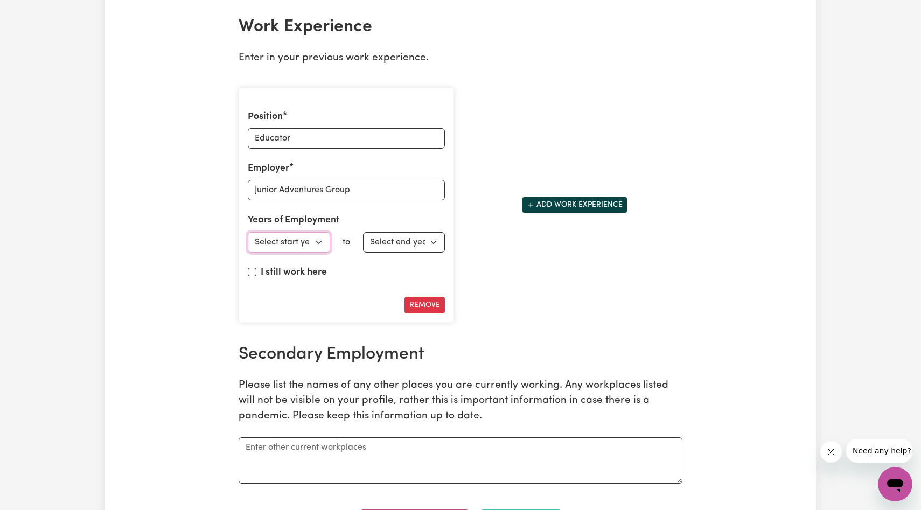
select select "2024"
click at [372, 245] on select "Select end year [DATE] 1952 1953 1954 1955 1956 1957 1958 1959 1960 1961 1962 1…" at bounding box center [404, 242] width 82 height 20
select select "2025"
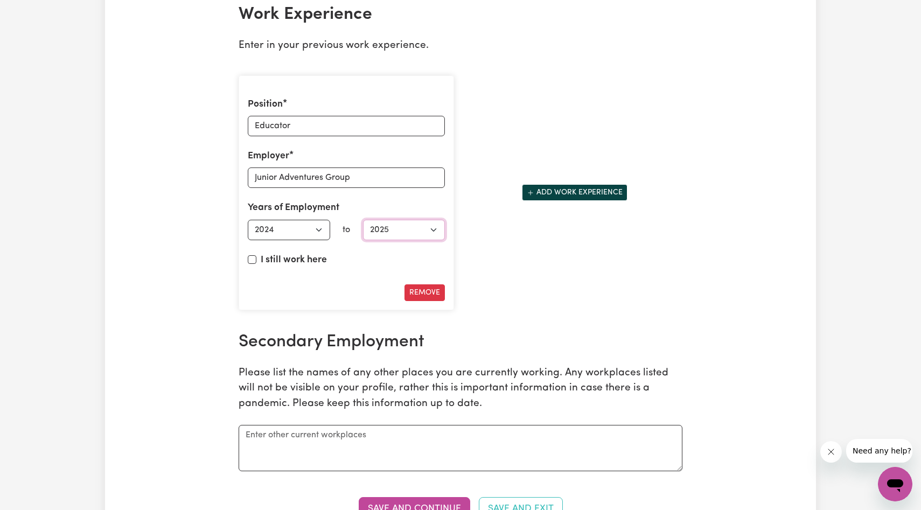
scroll to position [1528, 0]
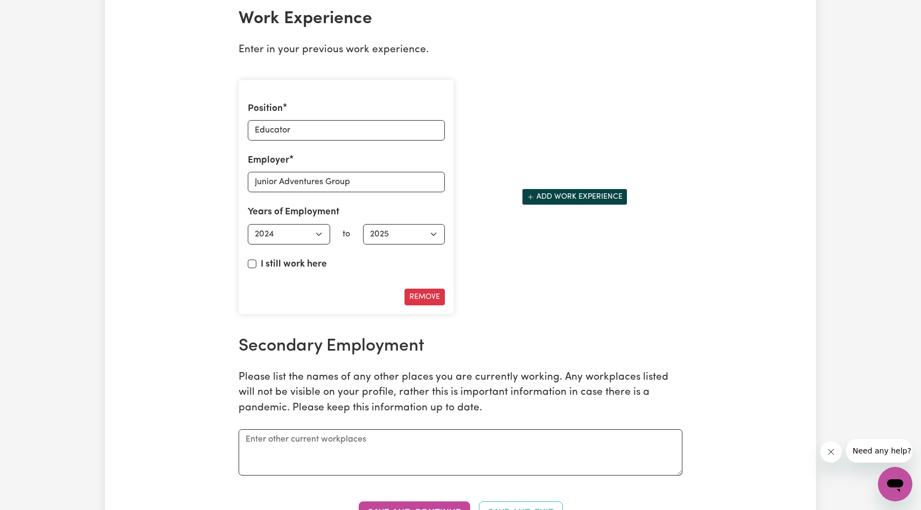
click at [540, 252] on div "Position Educator Employer Junior Adventures Group Years of Employment Employed…" at bounding box center [460, 197] width 457 height 253
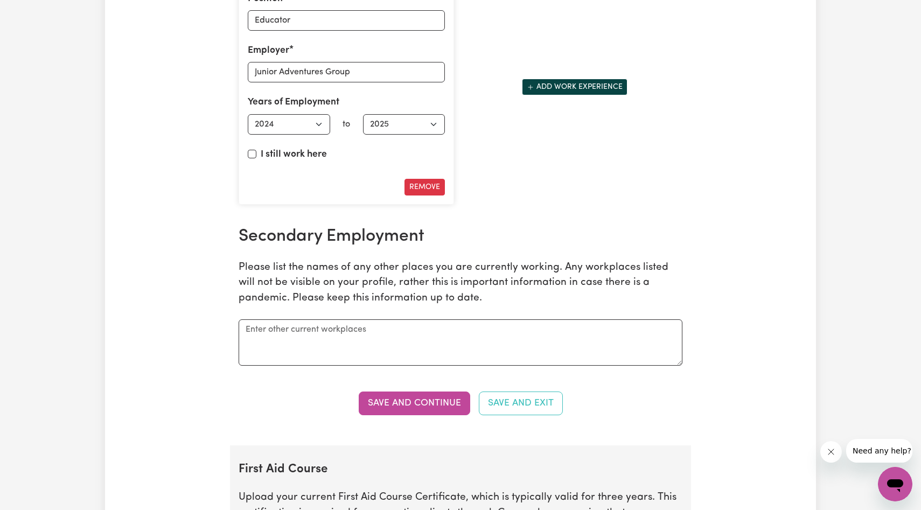
scroll to position [1640, 0]
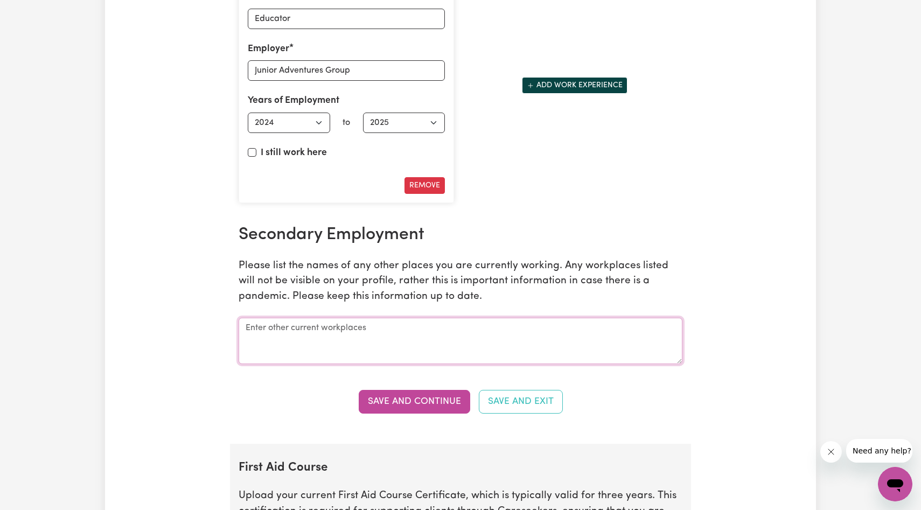
click at [426, 344] on textarea at bounding box center [461, 341] width 444 height 46
click at [423, 398] on button "Save and Continue" at bounding box center [414, 402] width 111 height 24
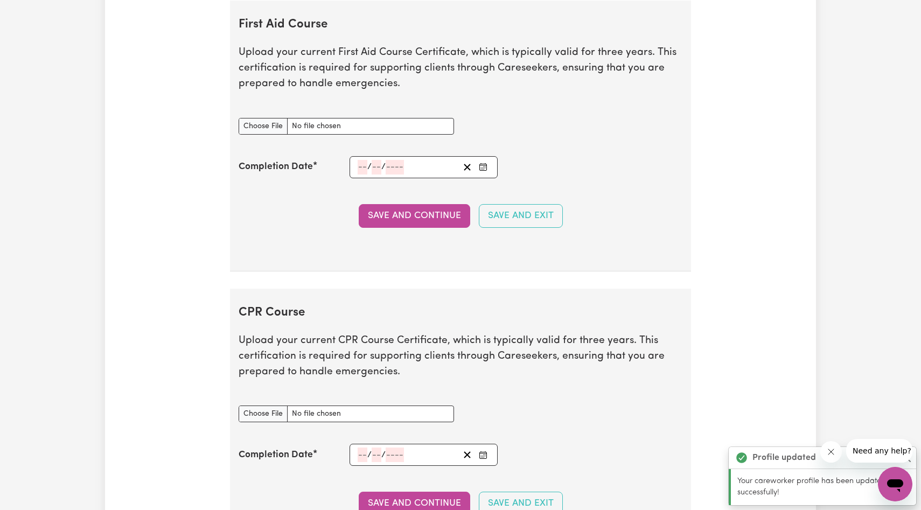
scroll to position [2084, 0]
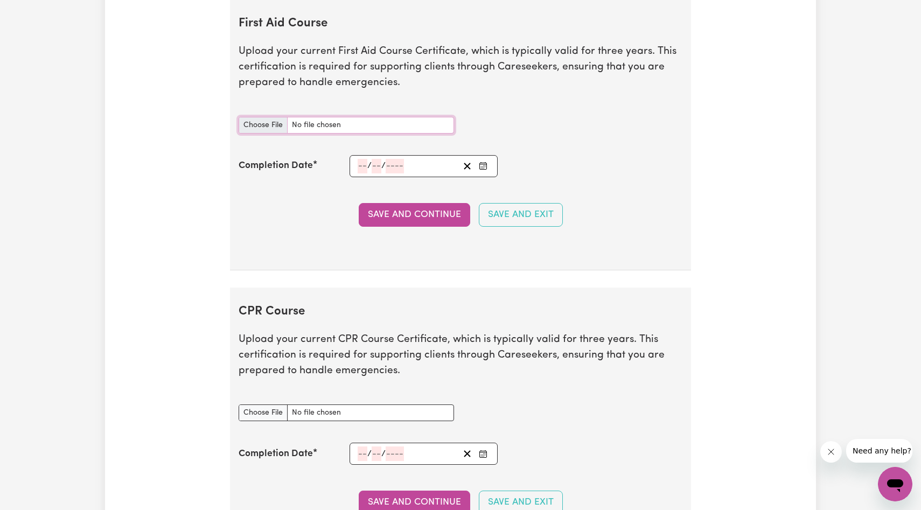
click at [264, 128] on input "First Aid Course document" at bounding box center [346, 125] width 215 height 17
type input "C:\fakepath\Fernando_Warnakulasuriya_Arachchige_EFA-012_9586382.pdf"
click at [361, 167] on input "number" at bounding box center [363, 166] width 10 height 15
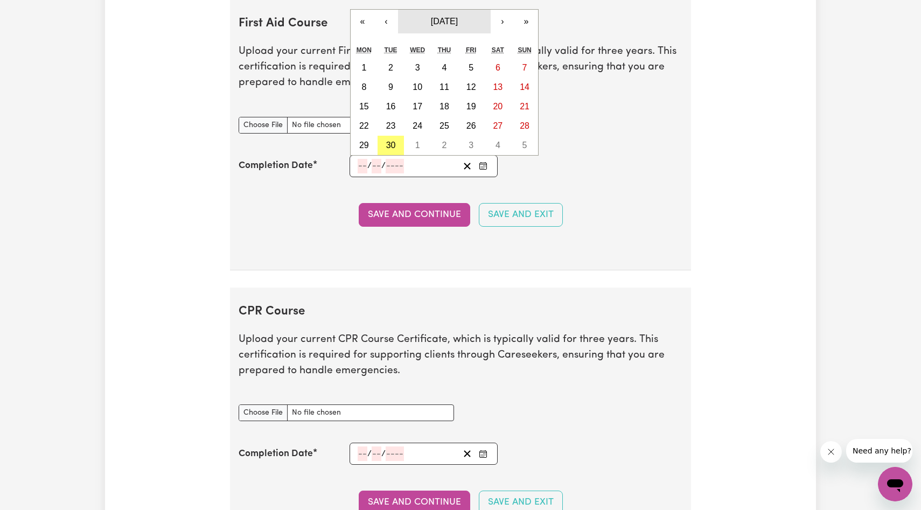
click at [431, 20] on span "[DATE]" at bounding box center [444, 21] width 27 height 9
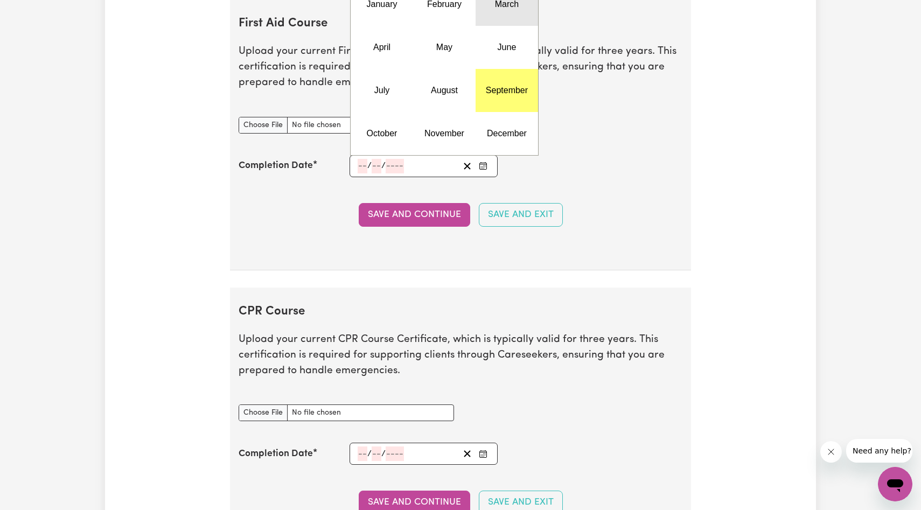
click at [492, 20] on button "March" at bounding box center [507, 4] width 62 height 43
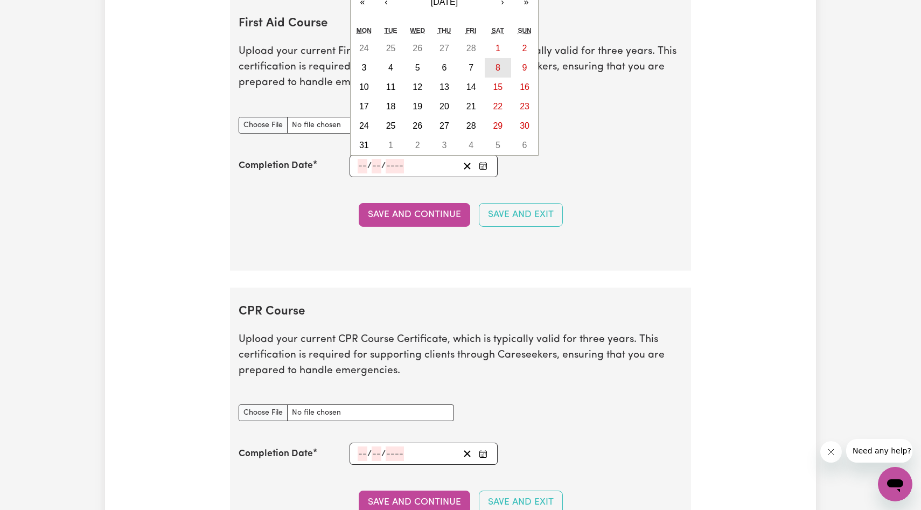
click at [500, 70] on abbr "8" at bounding box center [497, 67] width 5 height 9
type input "[DATE]"
type input "8"
type input "3"
type input "2025"
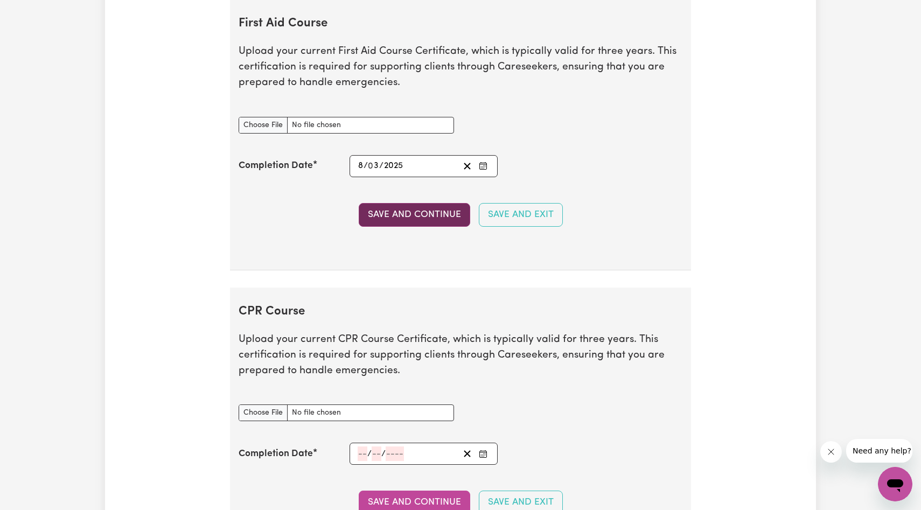
click at [436, 218] on button "Save and Continue" at bounding box center [414, 215] width 111 height 24
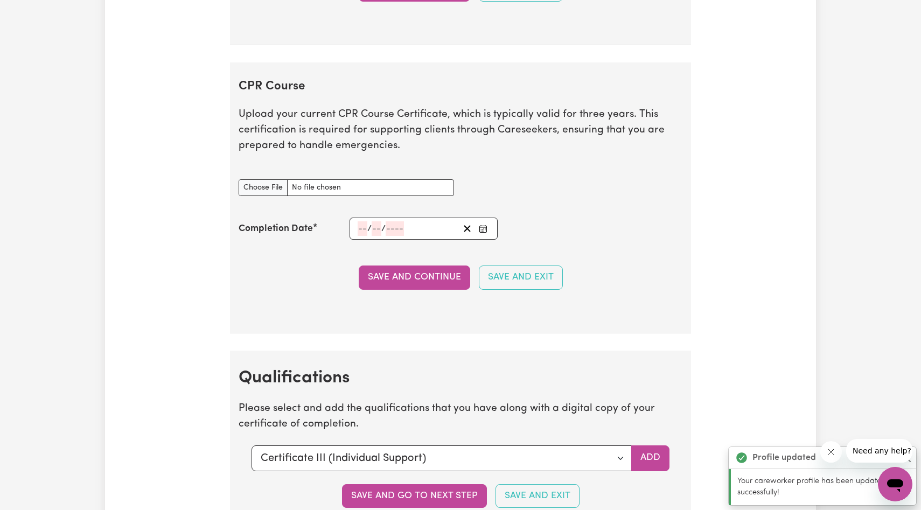
scroll to position [2372, 0]
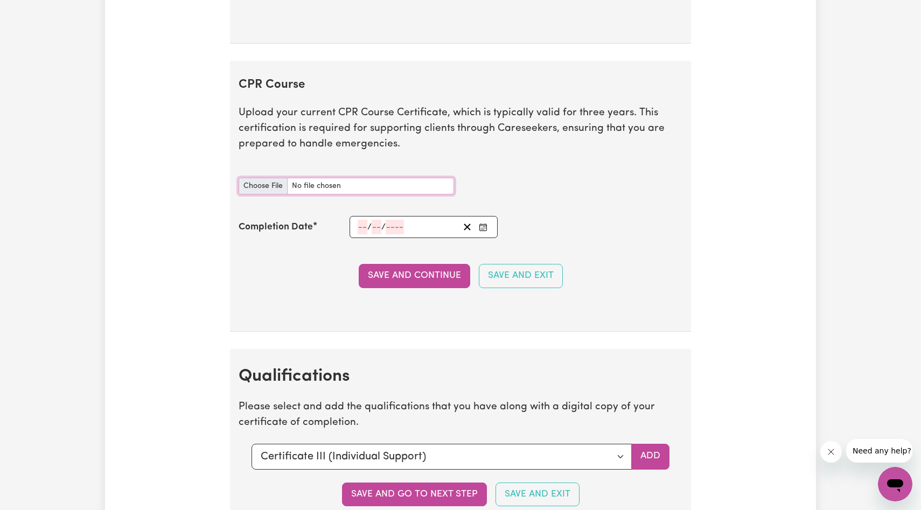
click at [262, 189] on input "CPR Course document" at bounding box center [346, 186] width 215 height 17
type input "C:\fakepath\Fernando_Warnakulasuriya_Arachchige_EFA-012_9586382.pdf"
click at [359, 225] on input "number" at bounding box center [363, 227] width 10 height 15
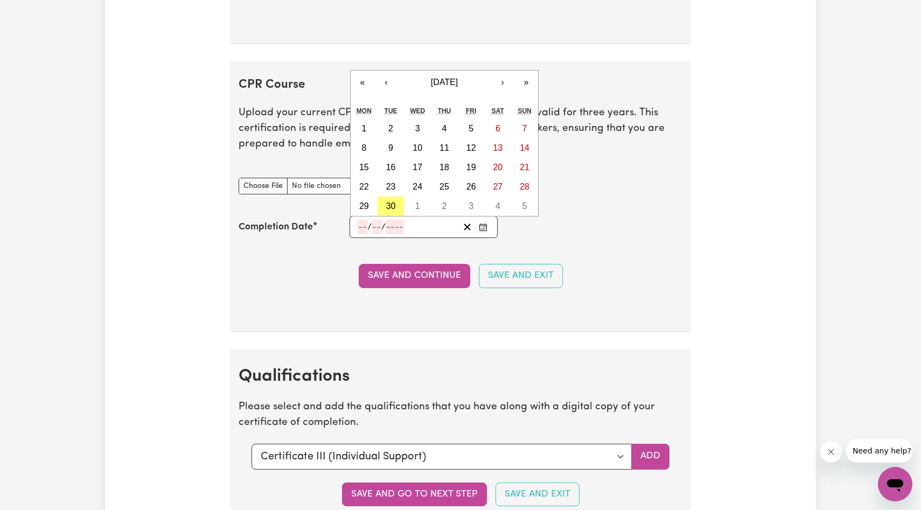
click at [459, 96] on div "« ‹ [DATE] › » Mon Tue Wed Thu Fri Sat Sun 1 2 3 4 5 6 7 8 9 10 11 12 13 14 15 …" at bounding box center [444, 143] width 189 height 146
click at [459, 93] on button "[DATE]" at bounding box center [444, 83] width 93 height 24
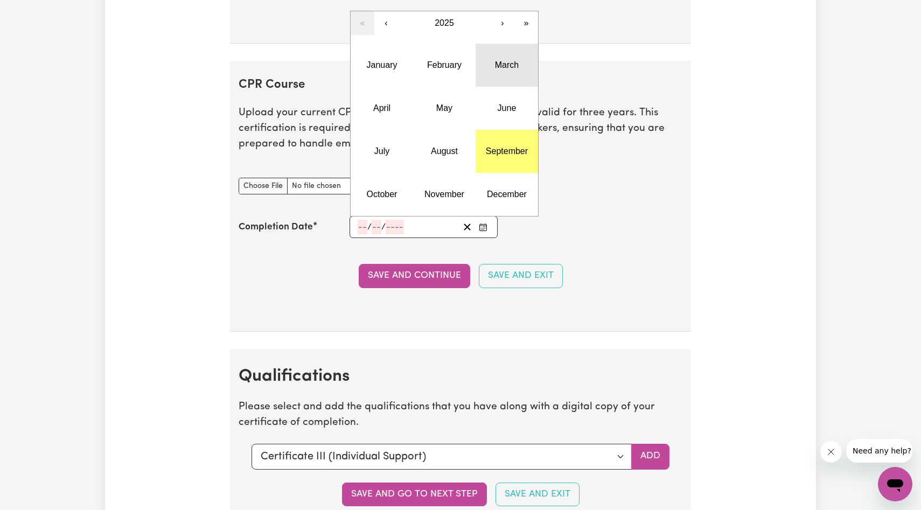
click at [491, 65] on button "March" at bounding box center [507, 65] width 62 height 43
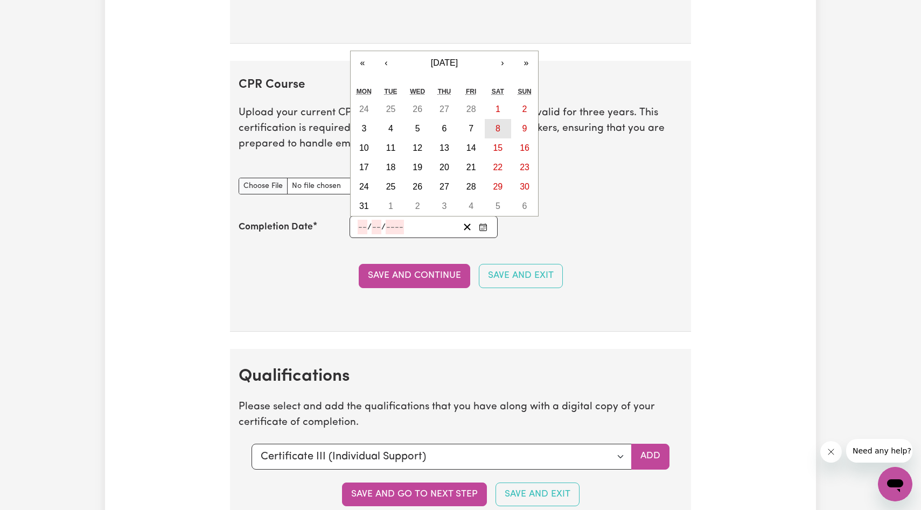
click at [493, 126] on button "8" at bounding box center [498, 128] width 27 height 19
type input "[DATE]"
type input "8"
type input "3"
type input "2025"
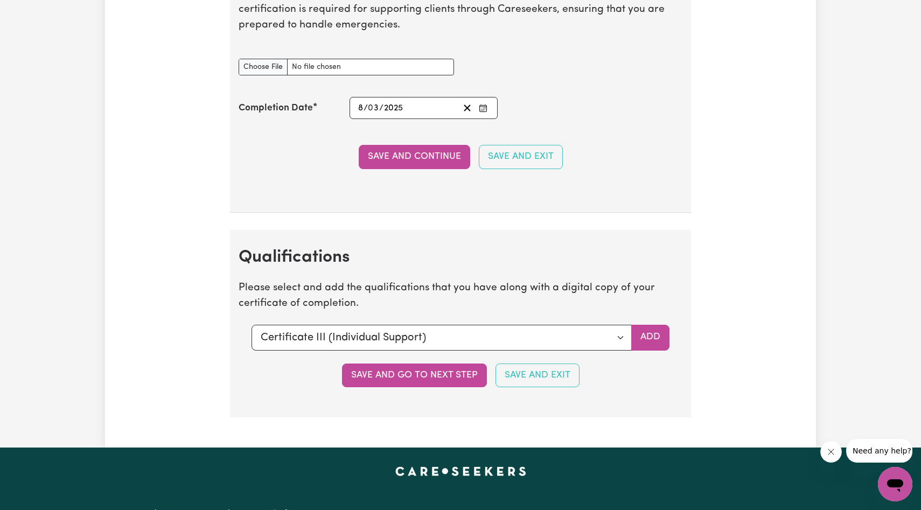
scroll to position [2512, 0]
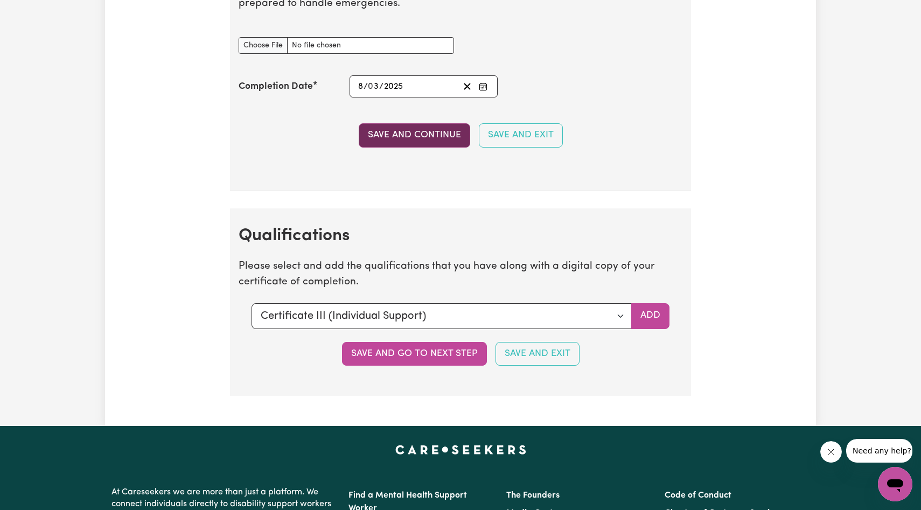
click at [417, 130] on button "Save and Continue" at bounding box center [414, 135] width 111 height 24
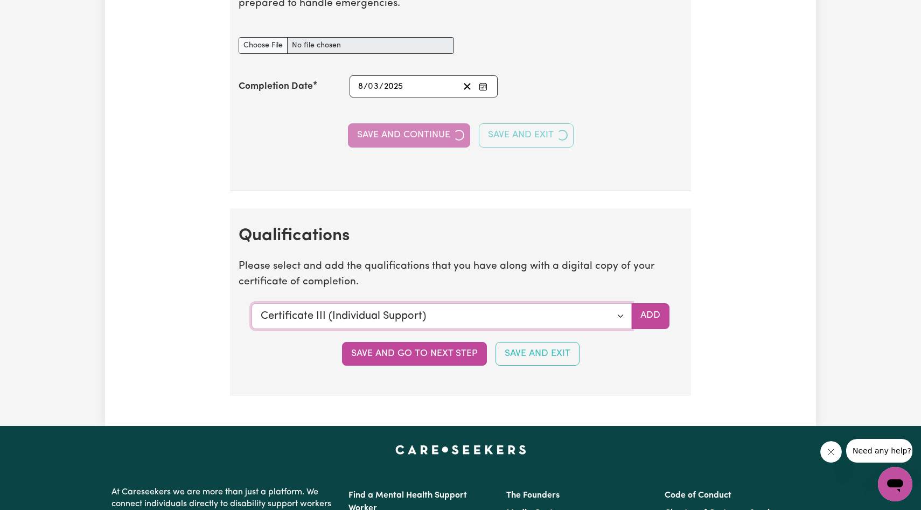
click at [495, 309] on select "Select a qualification to add... Certificate III (Individual Support) Certifica…" at bounding box center [442, 316] width 380 height 26
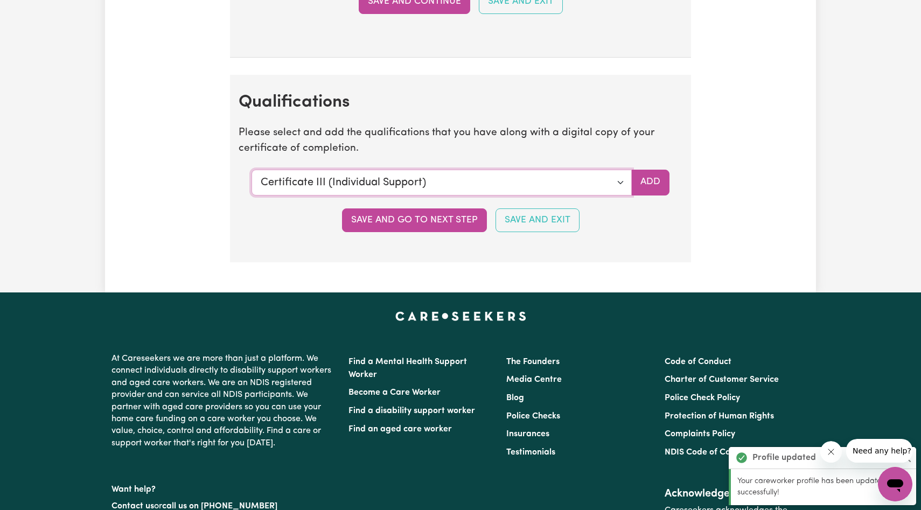
scroll to position [2721, 0]
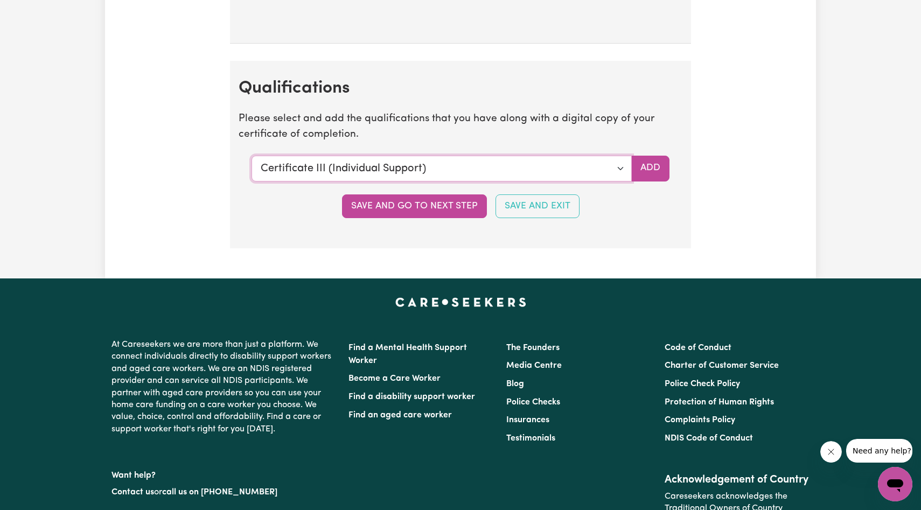
select select "CPR Course [HLTAID009-12]"
click at [651, 172] on button "Add" at bounding box center [650, 169] width 38 height 26
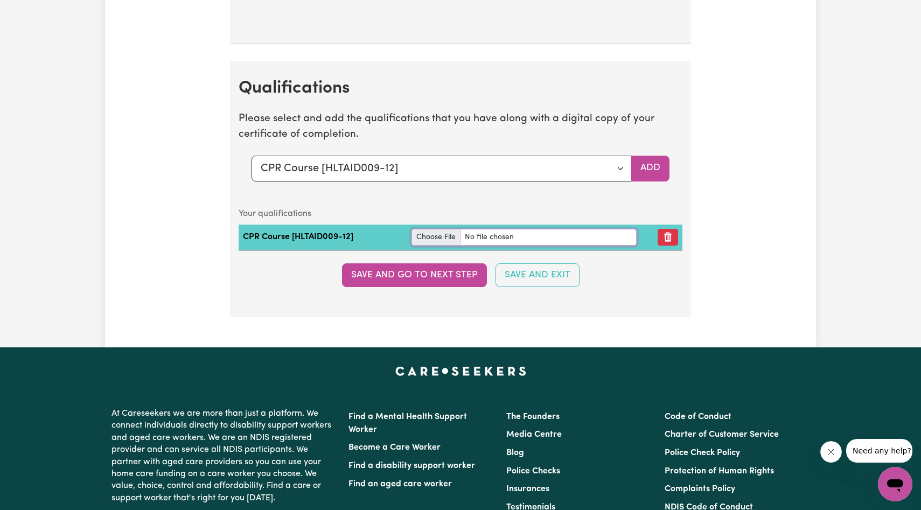
click at [443, 238] on input "file" at bounding box center [523, 237] width 225 height 17
type input "C:\fakepath\Fernando_Warnakulasuriya_Arachchige_EFA-012_9586382.pdf"
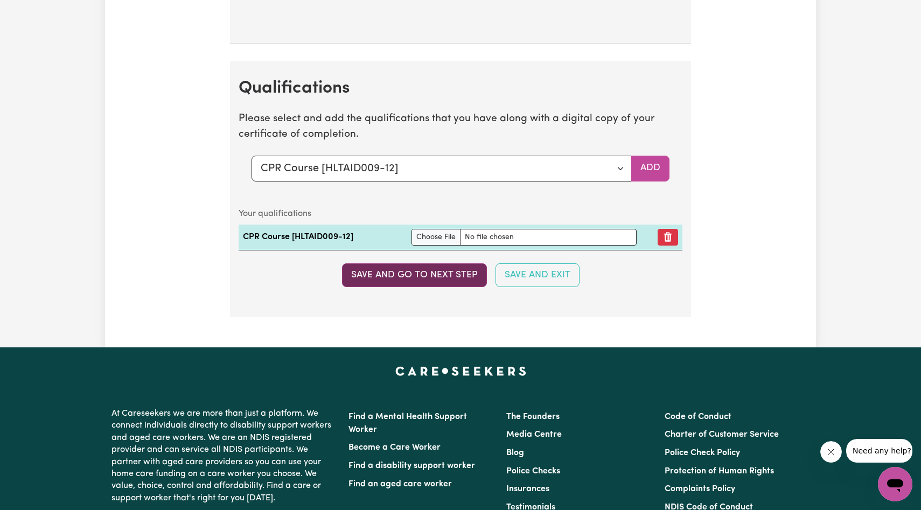
click at [432, 274] on button "Save and go to next step" at bounding box center [414, 275] width 145 height 24
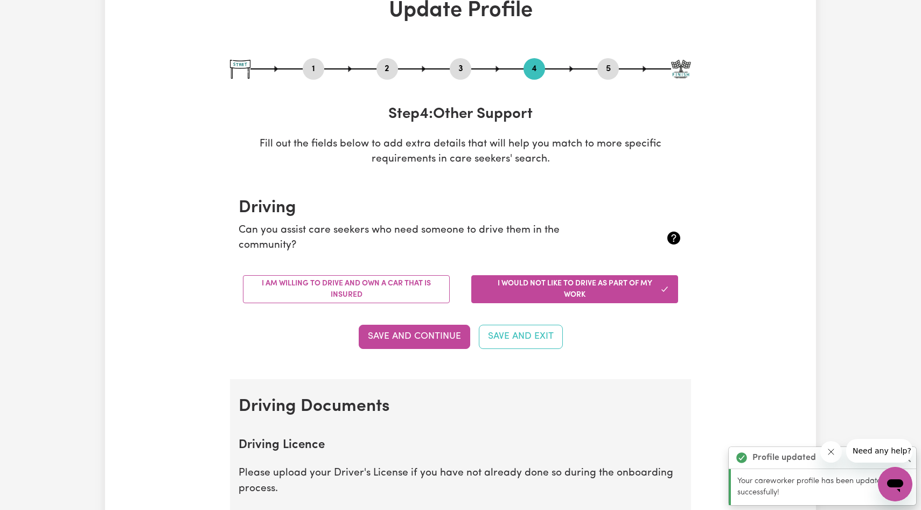
scroll to position [101, 0]
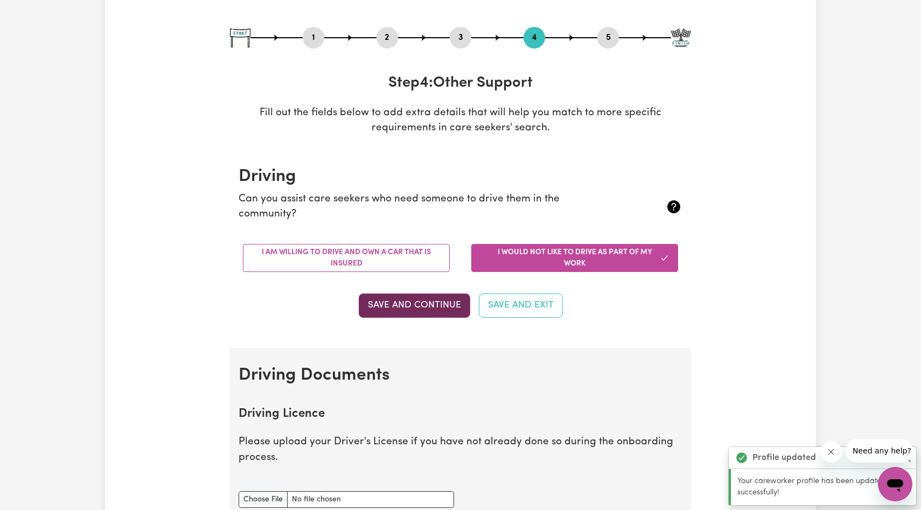
click at [425, 303] on button "Save and Continue" at bounding box center [414, 306] width 111 height 24
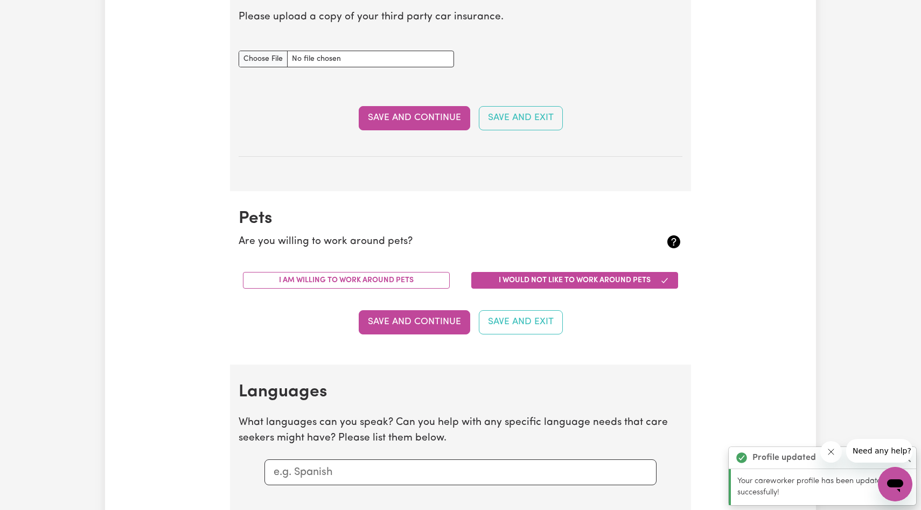
scroll to position [753, 0]
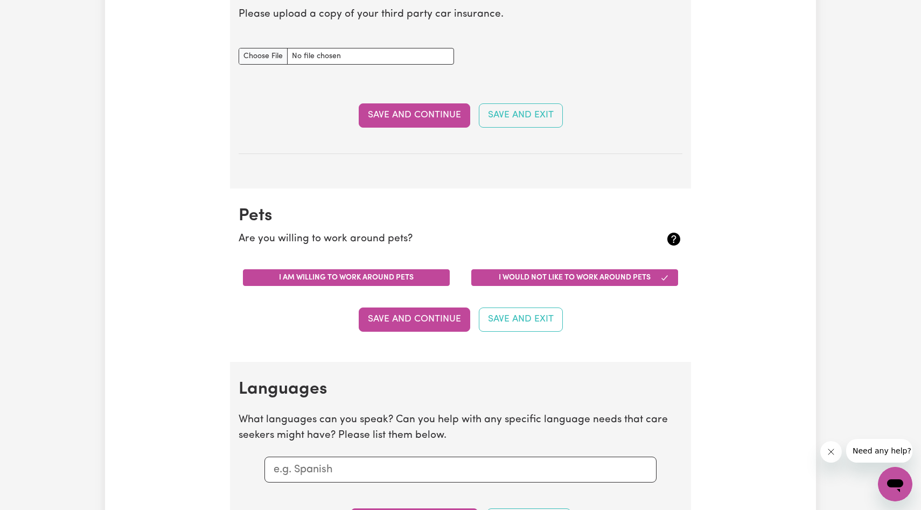
click at [357, 275] on button "I am willing to work around pets" at bounding box center [346, 277] width 207 height 17
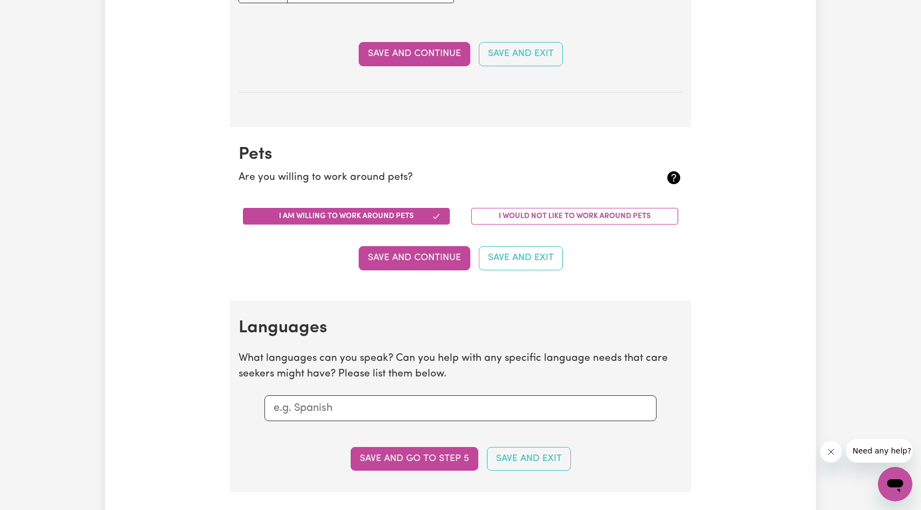
scroll to position [890, 0]
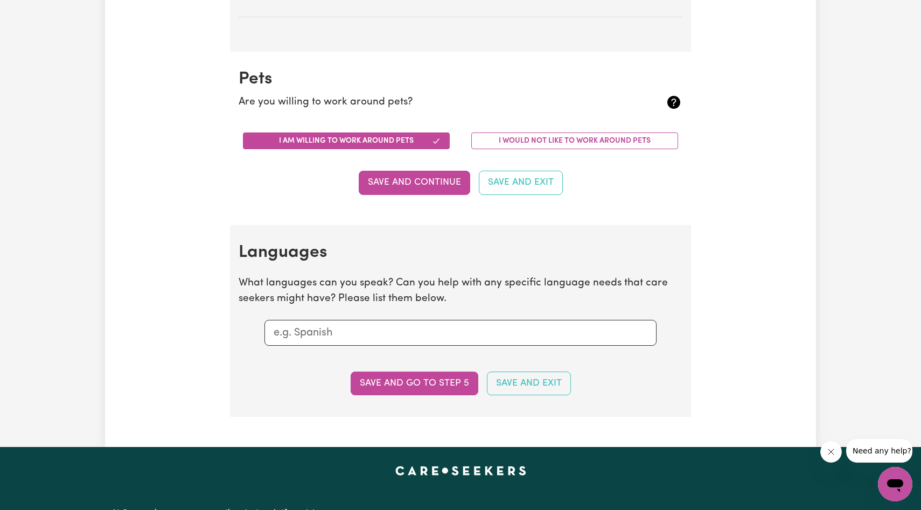
click at [369, 337] on input "text" at bounding box center [461, 333] width 374 height 16
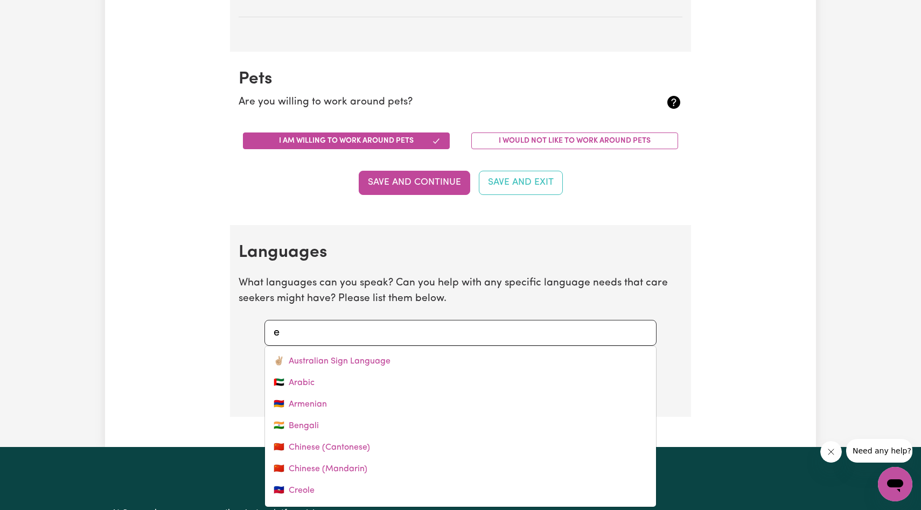
type input "en"
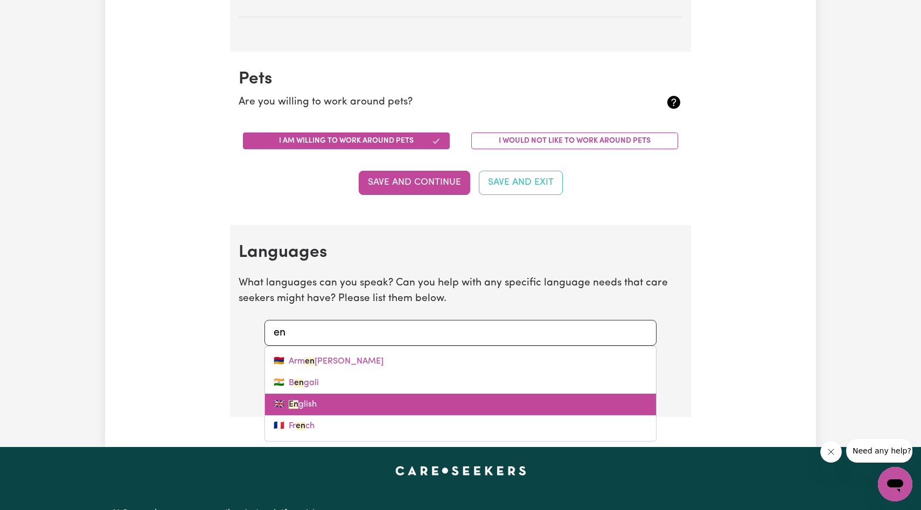
click at [338, 404] on link "🇬🇧 En glish" at bounding box center [460, 405] width 391 height 22
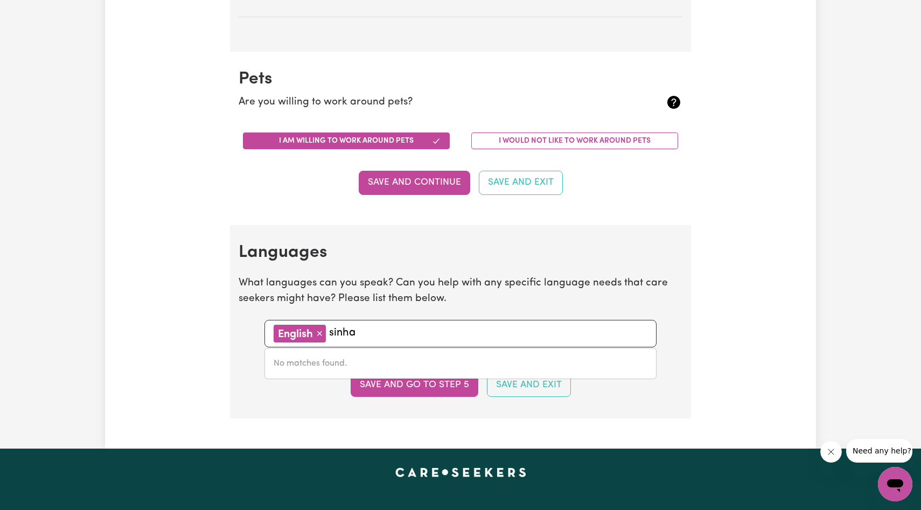
click at [392, 327] on input "sinha" at bounding box center [488, 333] width 318 height 16
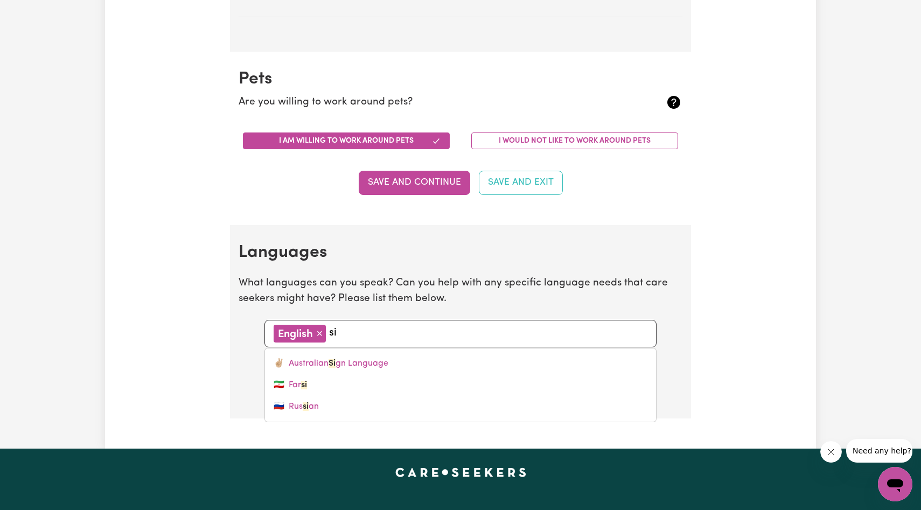
type input "s"
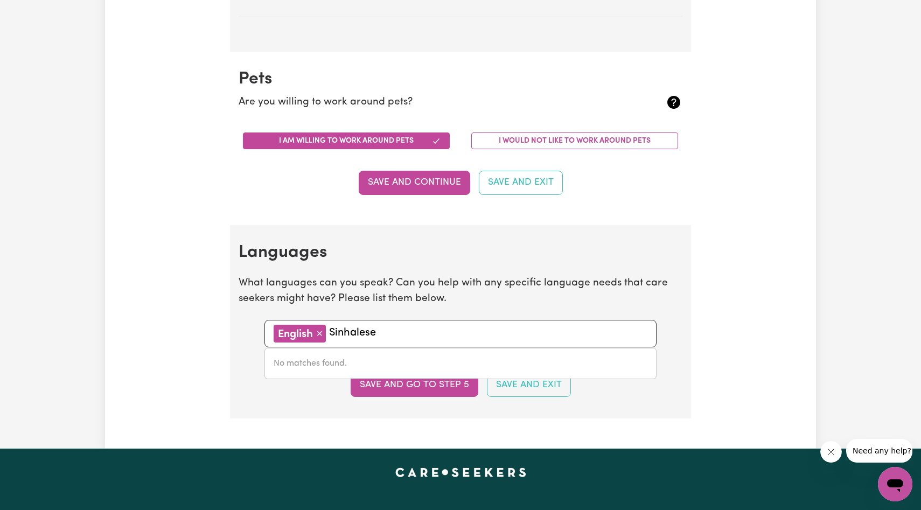
type input "Sinhalese"
click at [533, 295] on p "What languages can you speak? Can you help with any specific language needs tha…" at bounding box center [461, 291] width 444 height 31
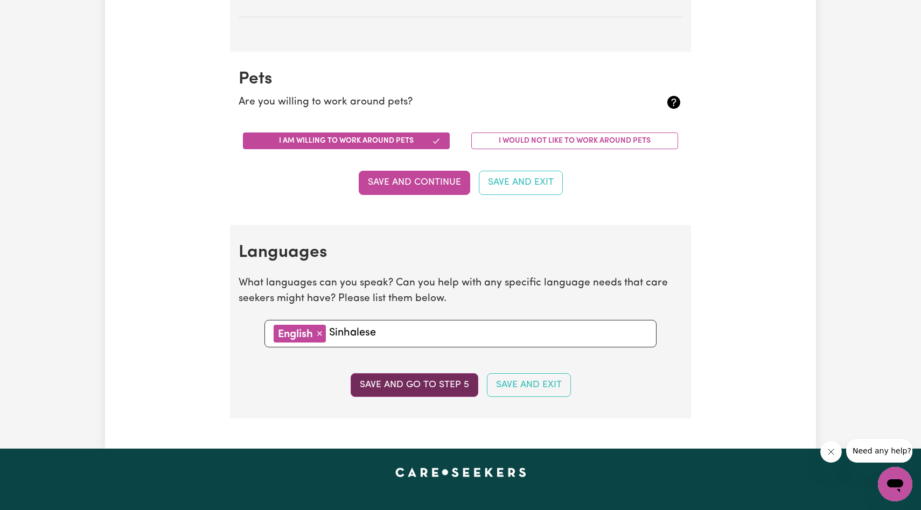
click at [433, 383] on button "Save and go to step 5" at bounding box center [415, 385] width 128 height 24
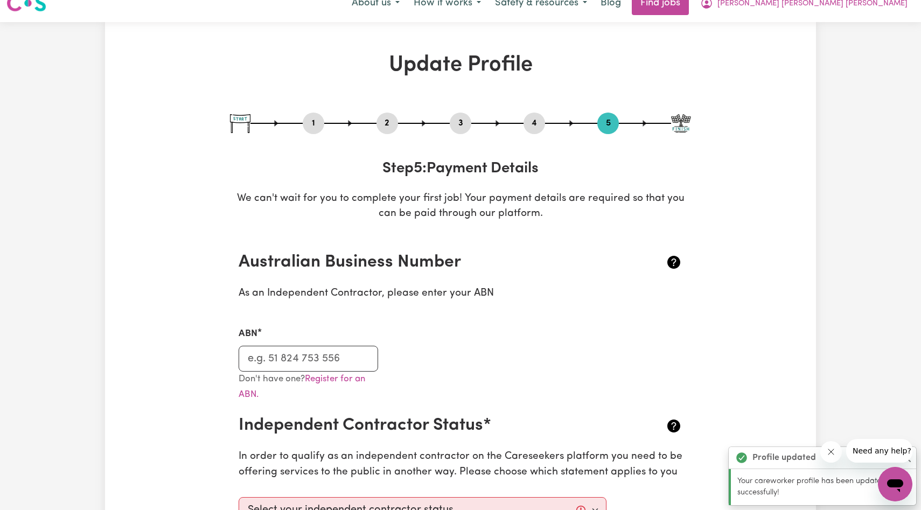
scroll to position [0, 0]
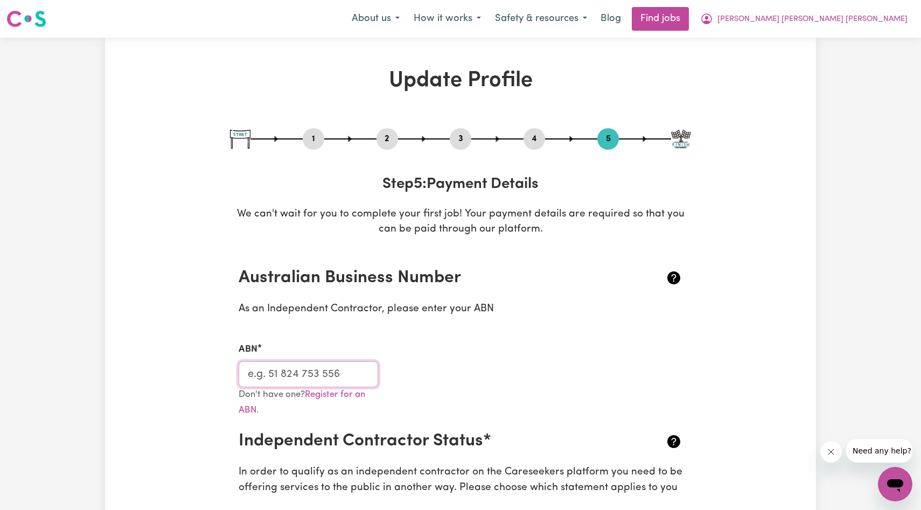
click at [311, 373] on input "ABN" at bounding box center [308, 374] width 139 height 26
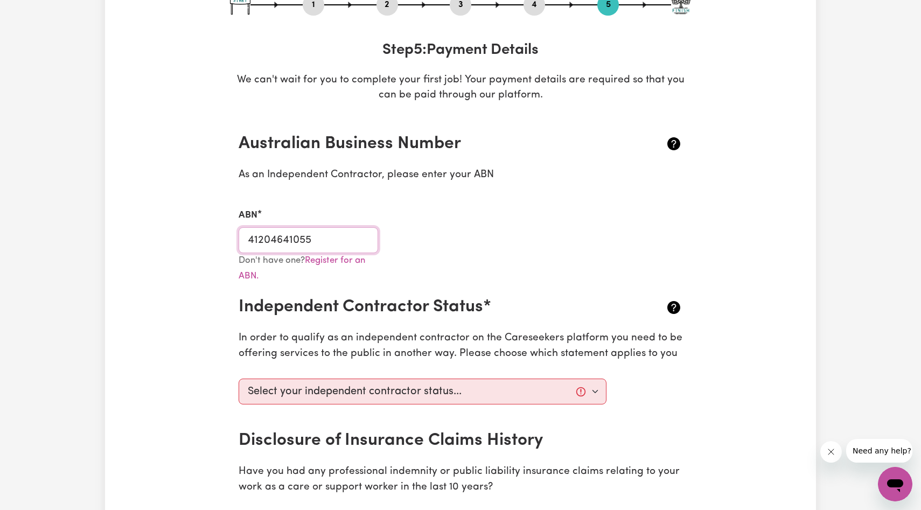
scroll to position [144, 0]
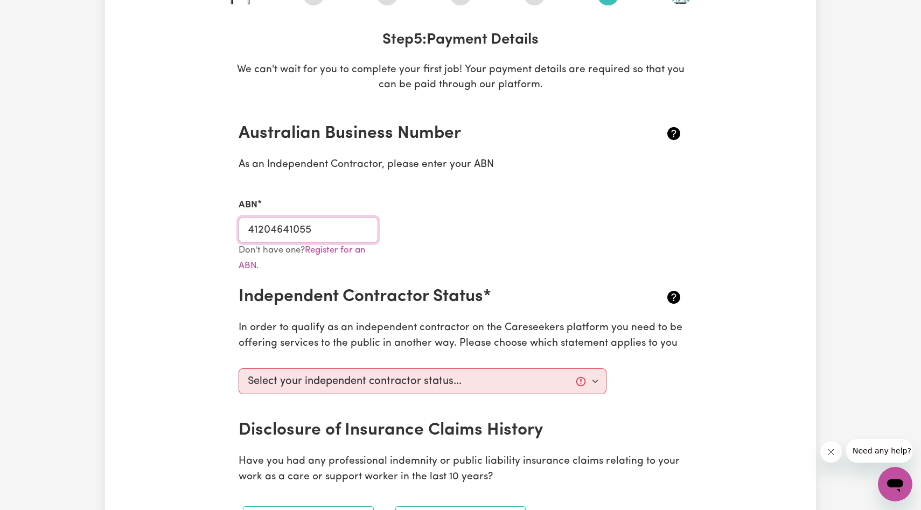
type input "41204641055"
click at [484, 243] on div "Don't have one? Register for an ABN." at bounding box center [460, 265] width 457 height 44
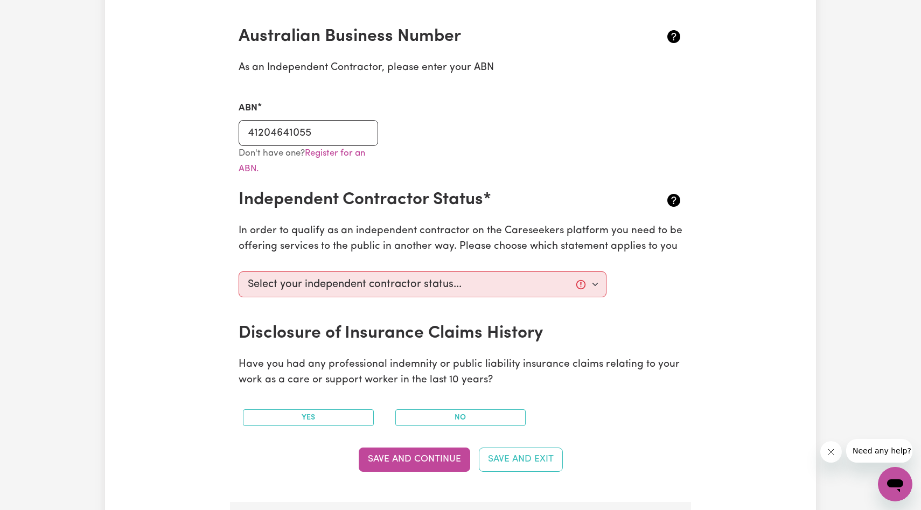
scroll to position [248, 0]
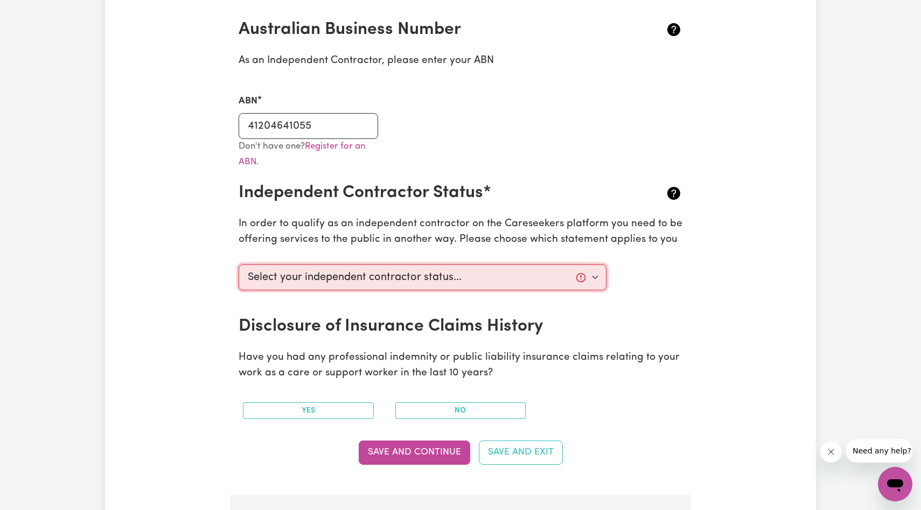
click at [459, 274] on select "Select your independent contractor status... I am providing services through an…" at bounding box center [423, 277] width 368 height 26
click at [528, 274] on select "Select your independent contractor status... I am providing services through an…" at bounding box center [423, 277] width 368 height 26
click at [564, 266] on select "Select your independent contractor status... I am providing services through an…" at bounding box center [423, 277] width 368 height 26
select select "I am working in another industry"
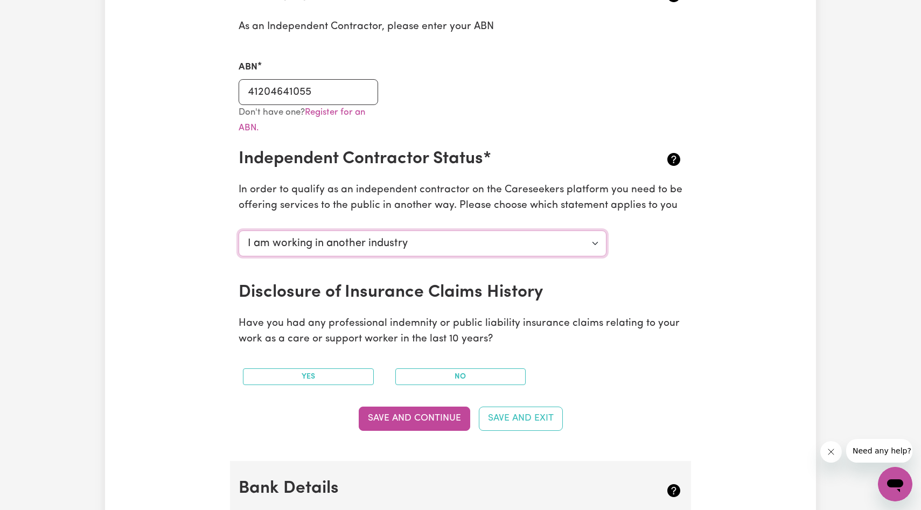
scroll to position [291, 0]
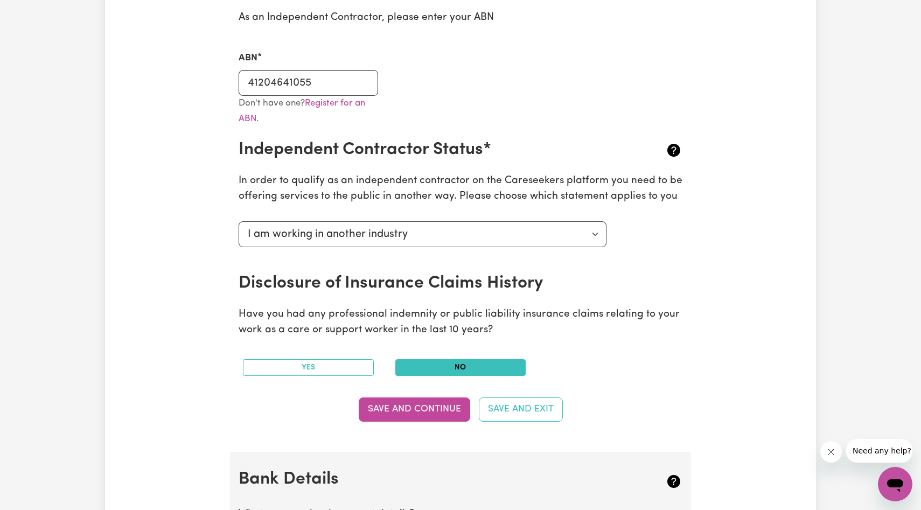
click at [421, 368] on button "No" at bounding box center [460, 367] width 131 height 17
click at [427, 410] on button "Save and Continue" at bounding box center [414, 409] width 111 height 24
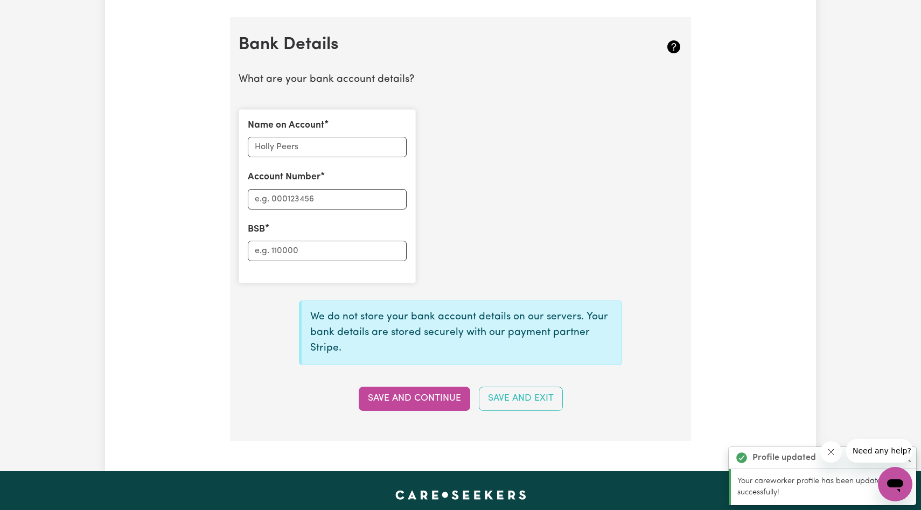
scroll to position [743, 0]
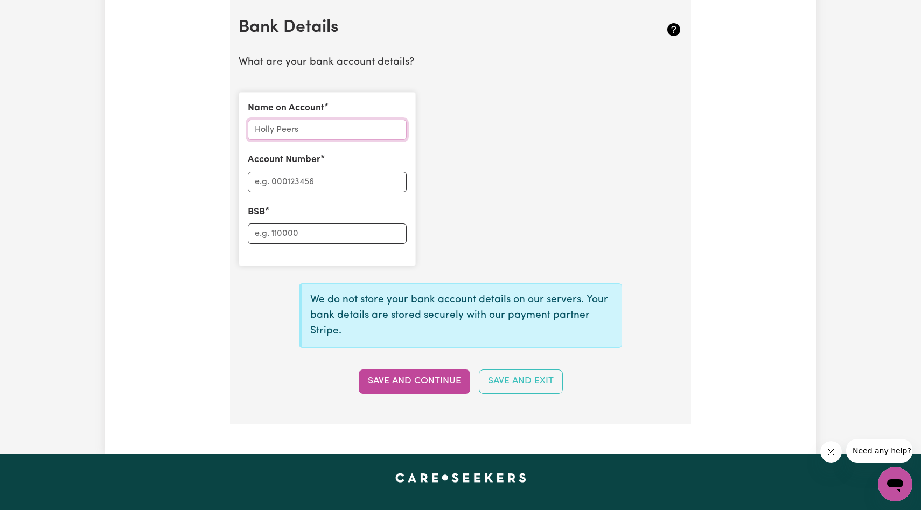
click at [319, 124] on input "Name on Account" at bounding box center [327, 130] width 159 height 20
click at [318, 130] on input "[PERSON_NAME]" at bounding box center [327, 130] width 159 height 20
type input "[PERSON_NAME] [PERSON_NAME] [PERSON_NAME]"
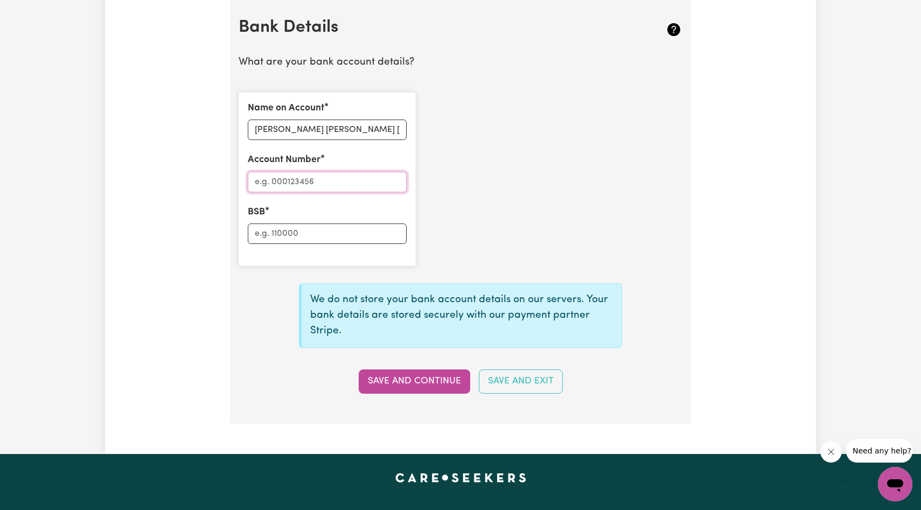
click at [306, 177] on input "Account Number" at bounding box center [327, 182] width 159 height 20
type input "11633714"
click at [292, 231] on input "BSB" at bounding box center [327, 234] width 159 height 20
type input "062223"
click at [429, 372] on button "Save and Continue" at bounding box center [414, 381] width 111 height 24
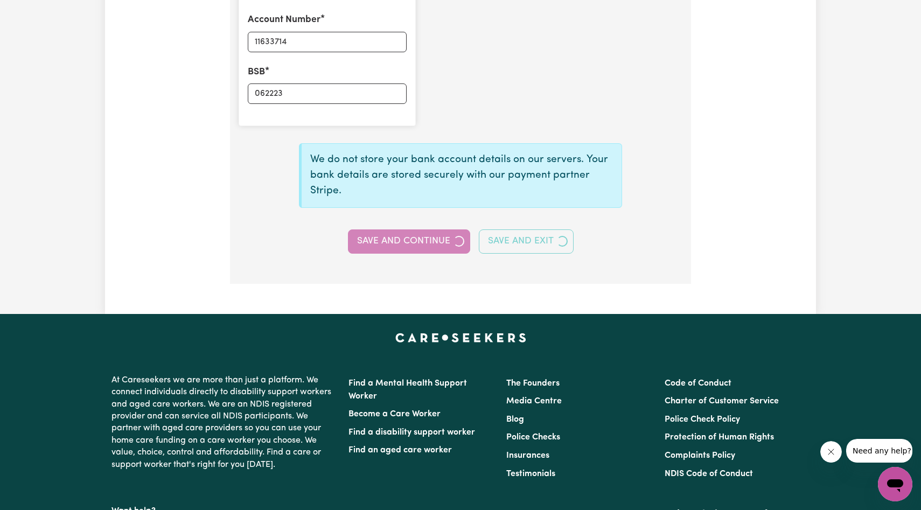
scroll to position [702, 0]
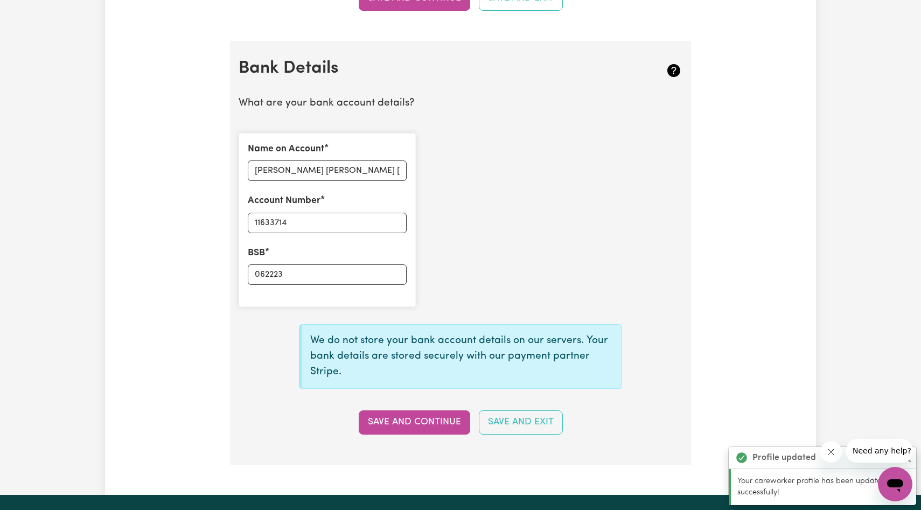
type input "****3714"
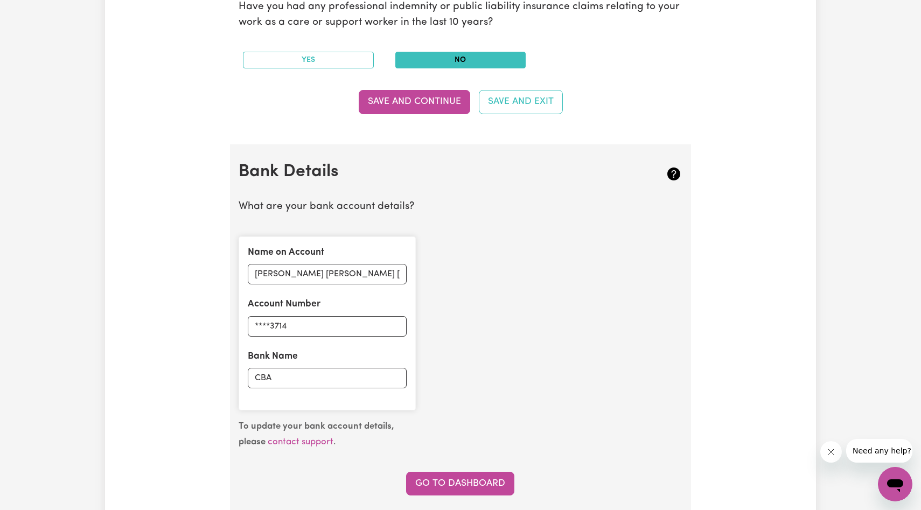
scroll to position [603, 0]
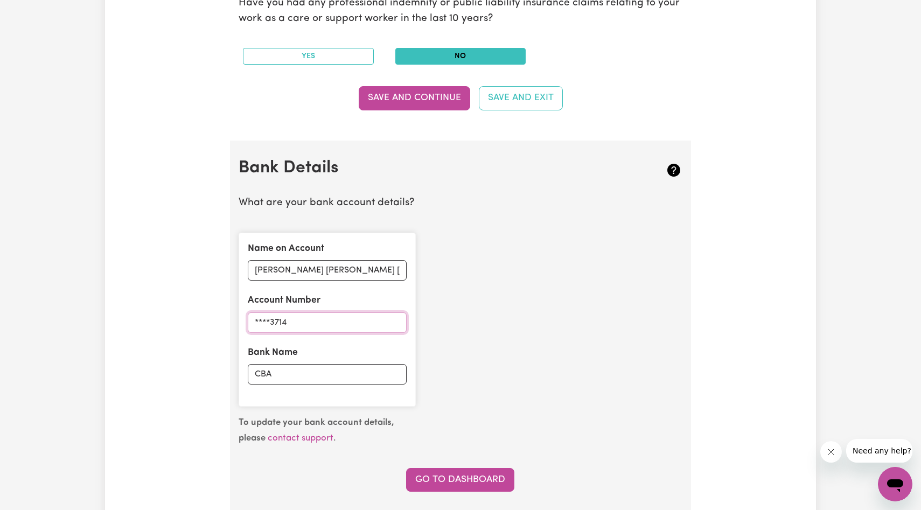
click at [317, 323] on input "****3714" at bounding box center [327, 322] width 159 height 20
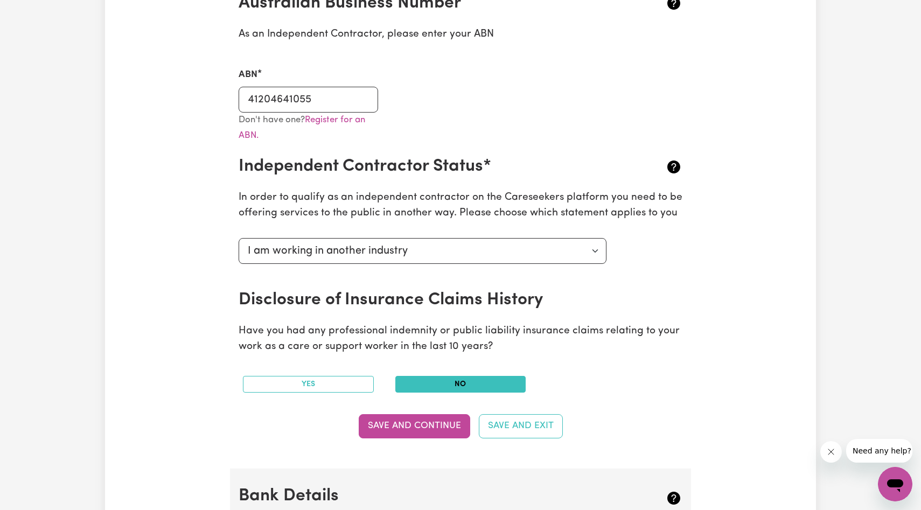
scroll to position [325, 0]
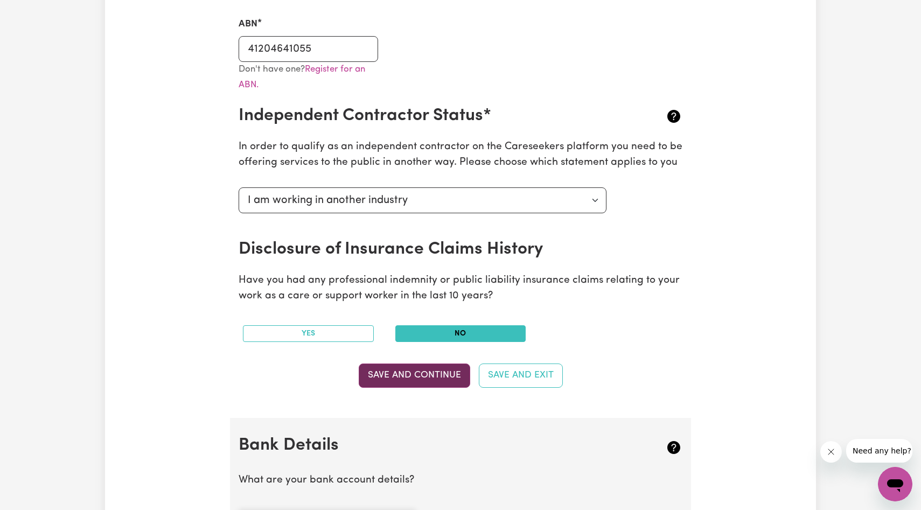
click at [393, 373] on button "Save and Continue" at bounding box center [414, 376] width 111 height 24
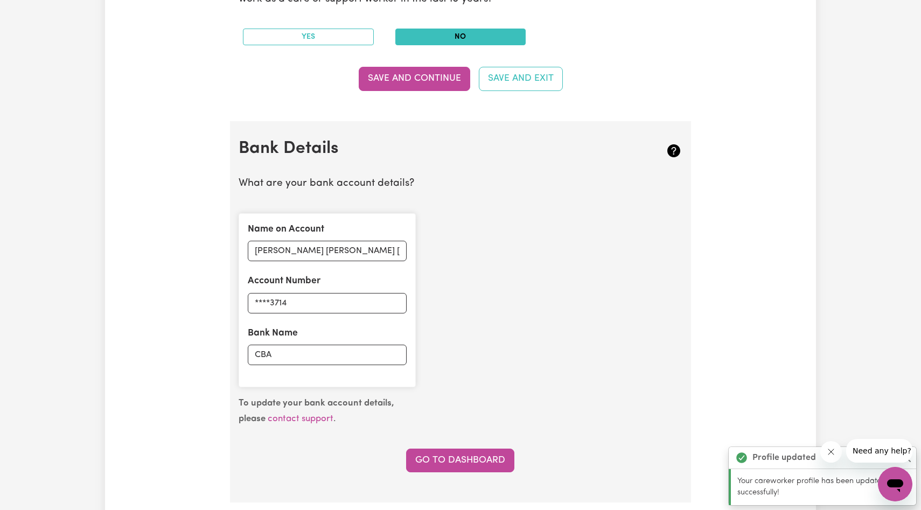
scroll to position [626, 0]
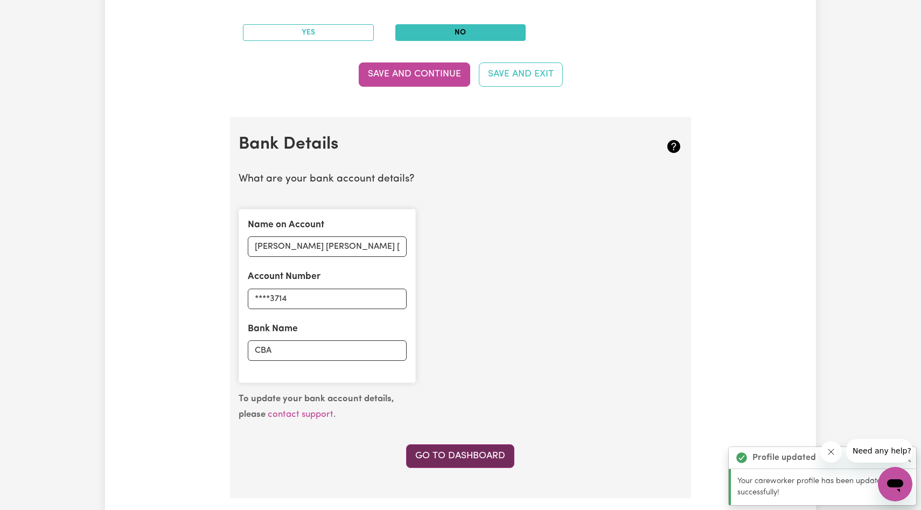
click at [453, 458] on link "Go to Dashboard" at bounding box center [460, 456] width 108 height 24
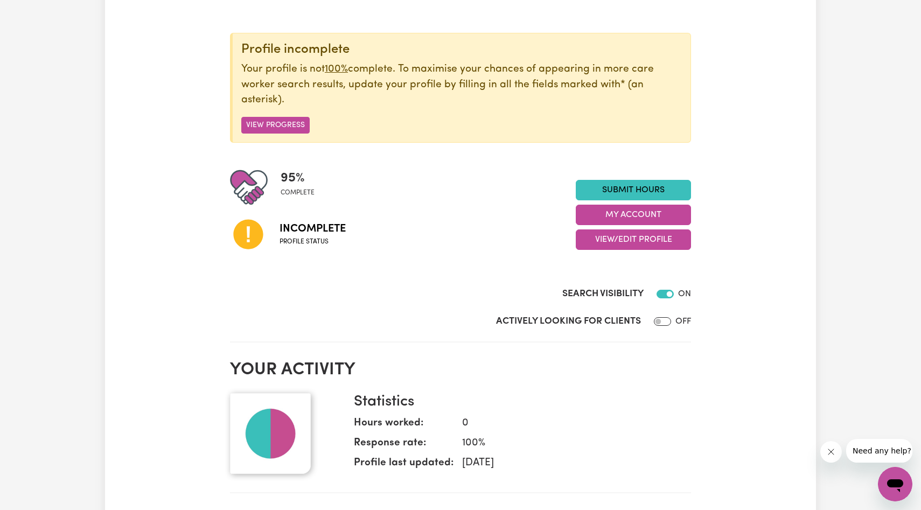
scroll to position [106, 0]
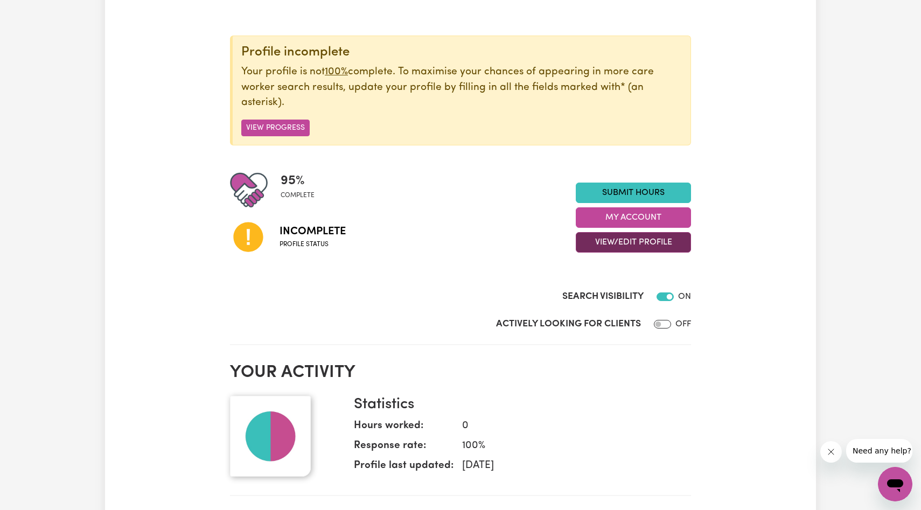
click at [631, 238] on button "View/Edit Profile" at bounding box center [633, 242] width 115 height 20
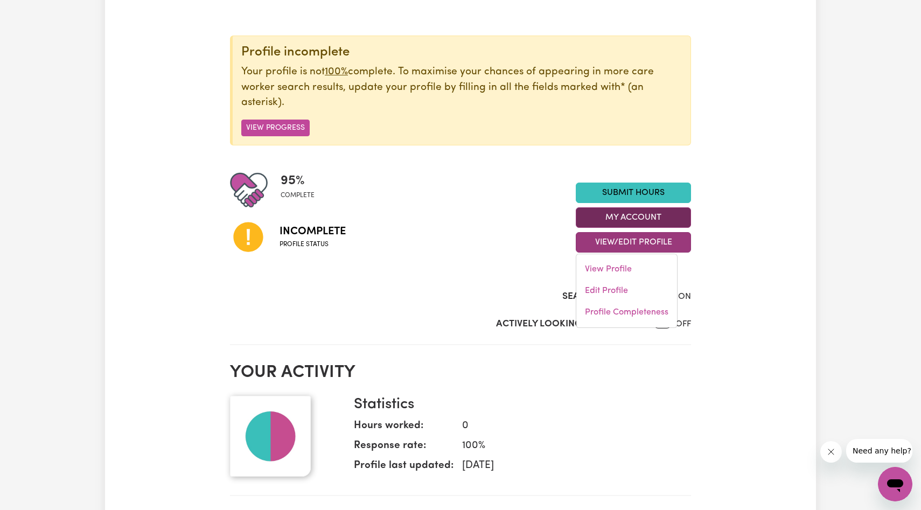
click at [615, 211] on button "My Account" at bounding box center [633, 217] width 115 height 20
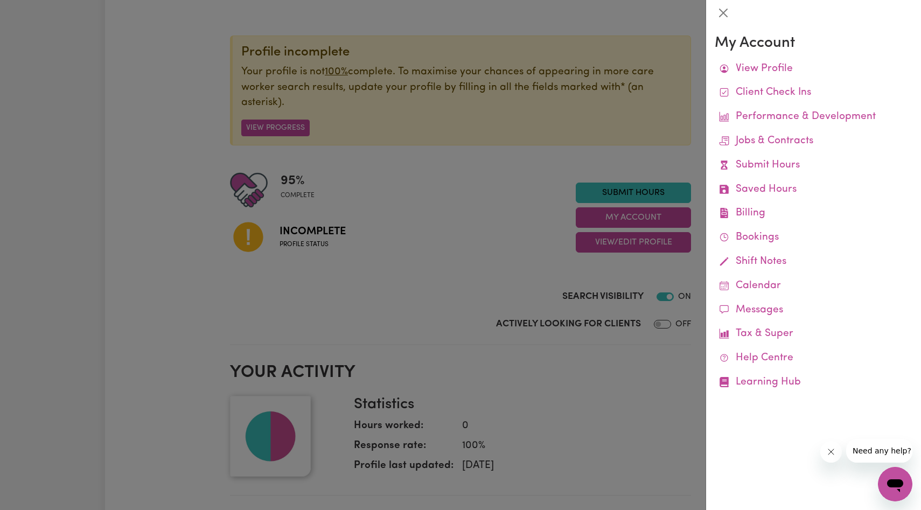
click at [598, 167] on div at bounding box center [460, 255] width 921 height 510
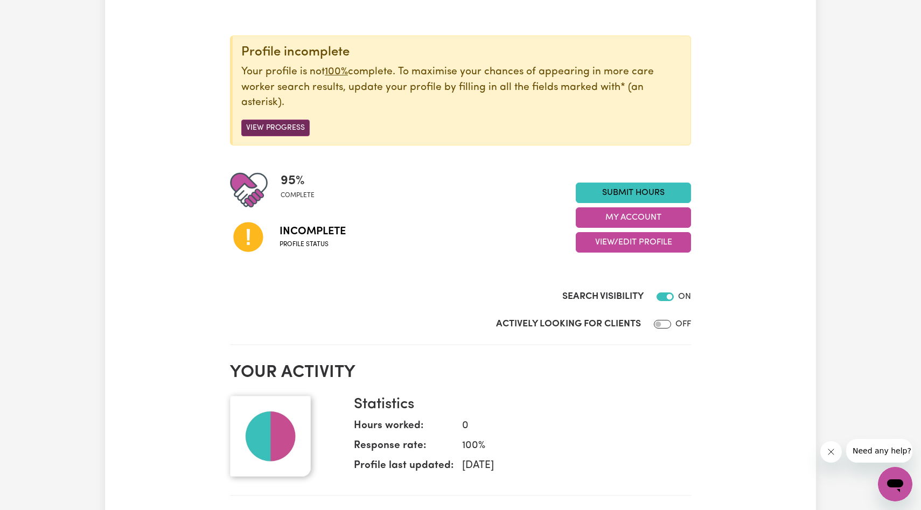
click at [272, 128] on button "View Progress" at bounding box center [275, 128] width 68 height 17
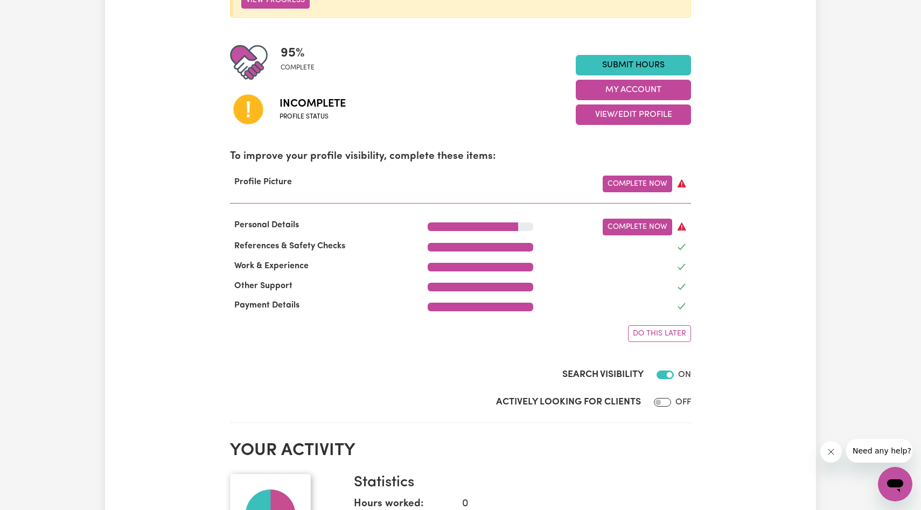
scroll to position [249, 0]
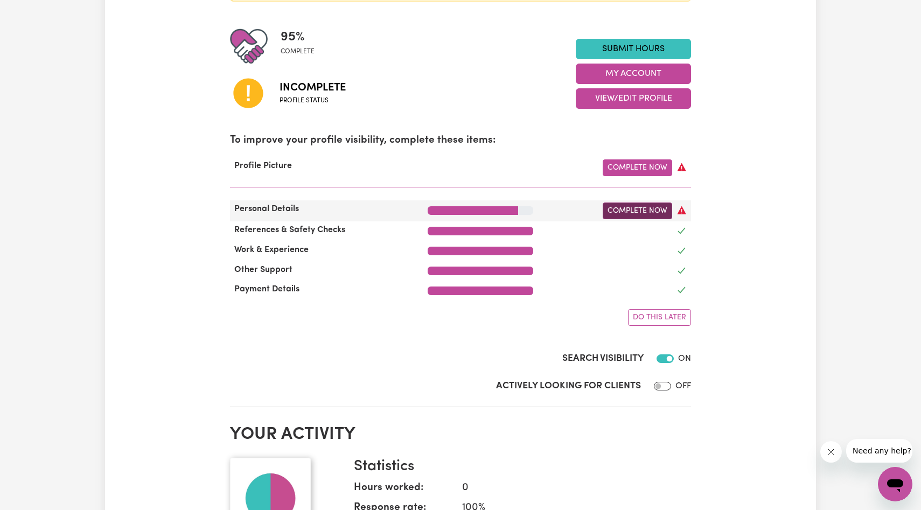
click at [652, 207] on link "Complete Now" at bounding box center [637, 211] width 69 height 17
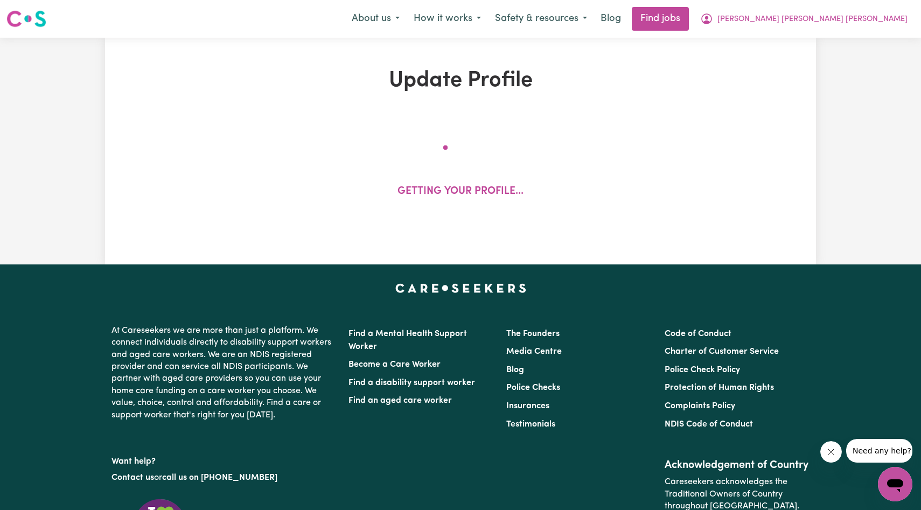
select select "[DEMOGRAPHIC_DATA]"
select select "Student Visa"
select select "Studying a healthcare related degree or qualification"
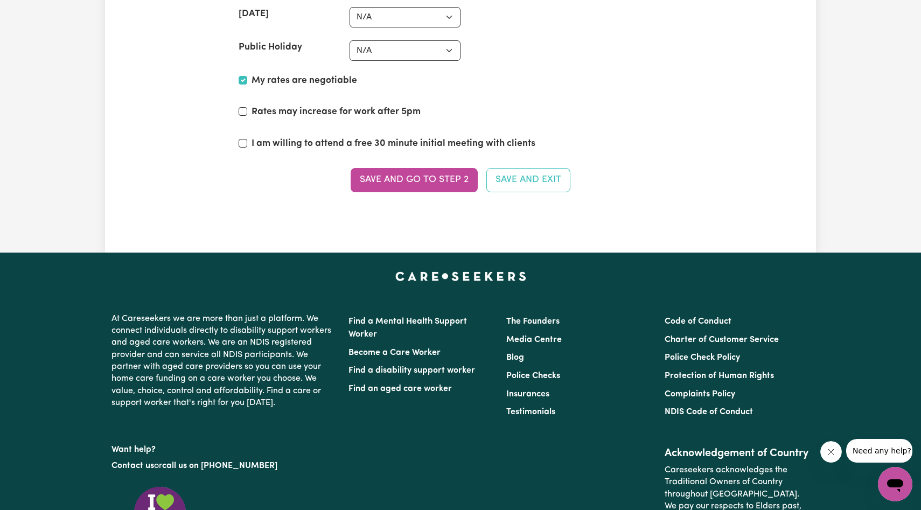
scroll to position [2648, 0]
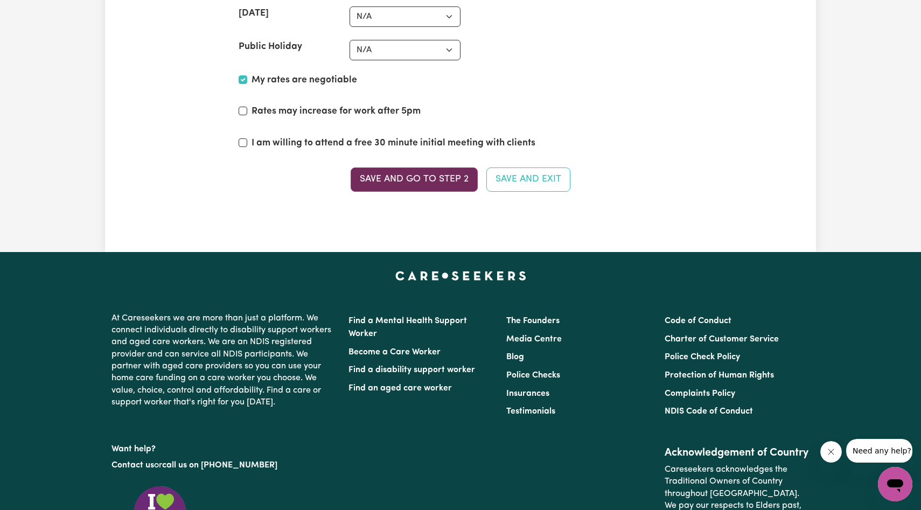
click at [409, 183] on button "Save and go to Step 2" at bounding box center [414, 179] width 127 height 24
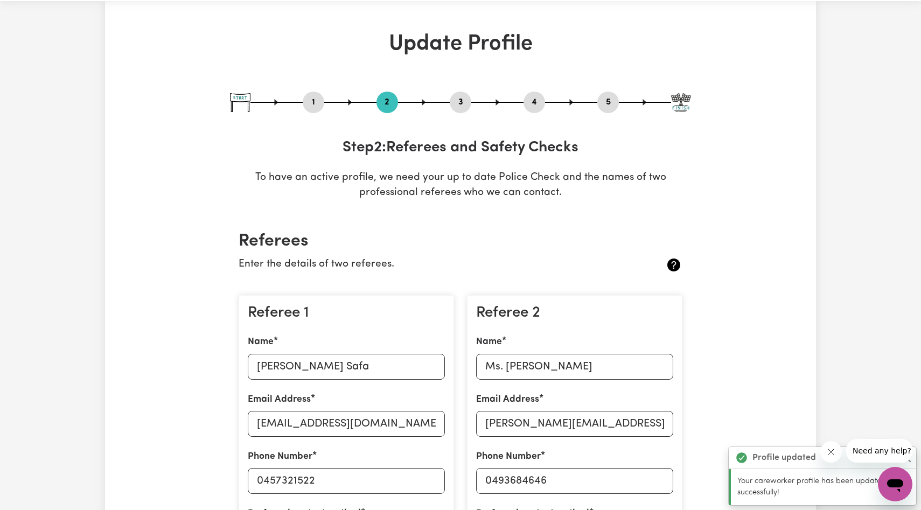
scroll to position [0, 0]
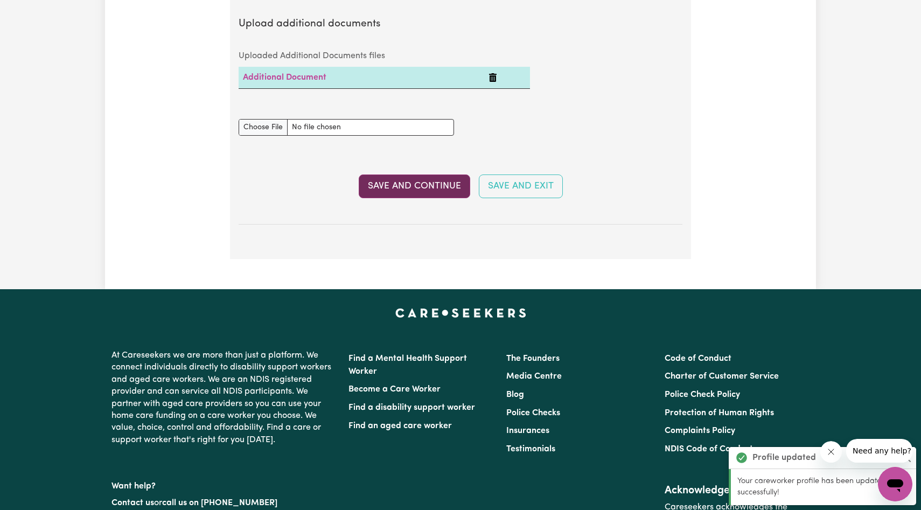
click at [424, 174] on button "Save and Continue" at bounding box center [414, 186] width 111 height 24
select select "2024"
select select "2025"
select select "Certificate III (Individual Support)"
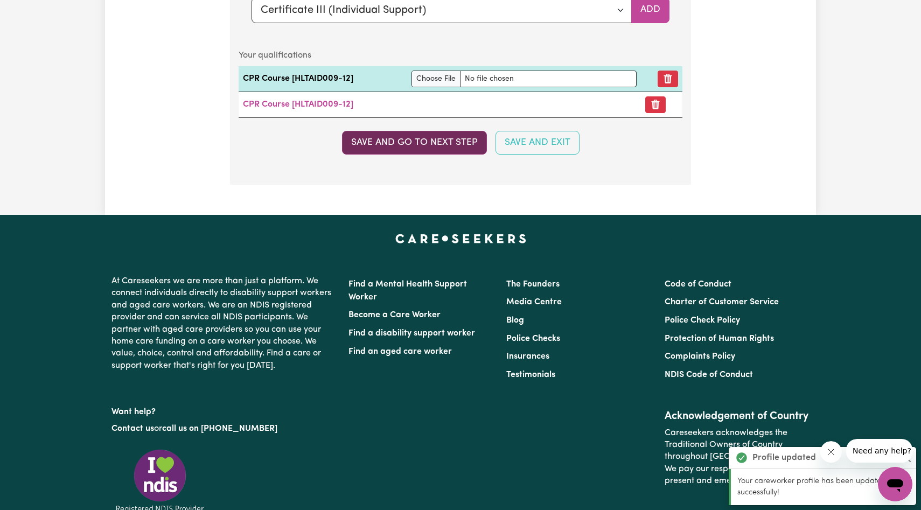
click at [417, 131] on button "Save and go to next step" at bounding box center [414, 143] width 145 height 24
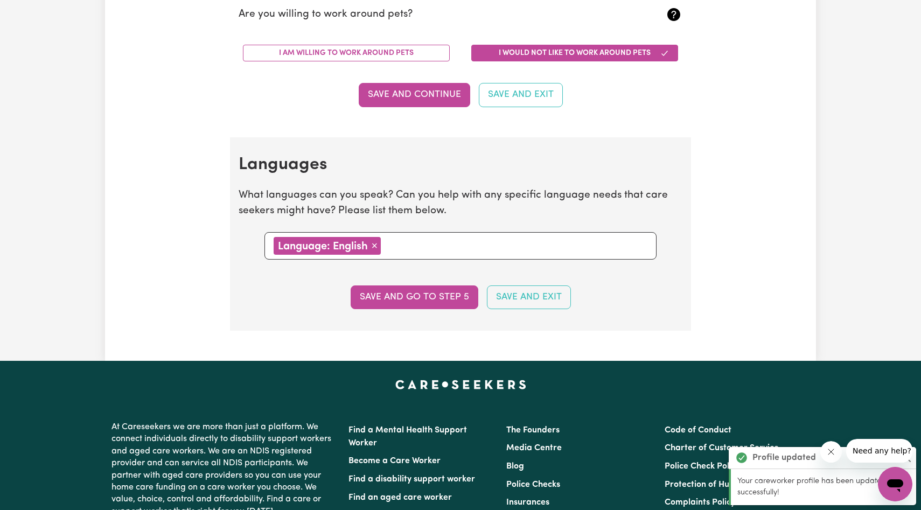
scroll to position [1258, 0]
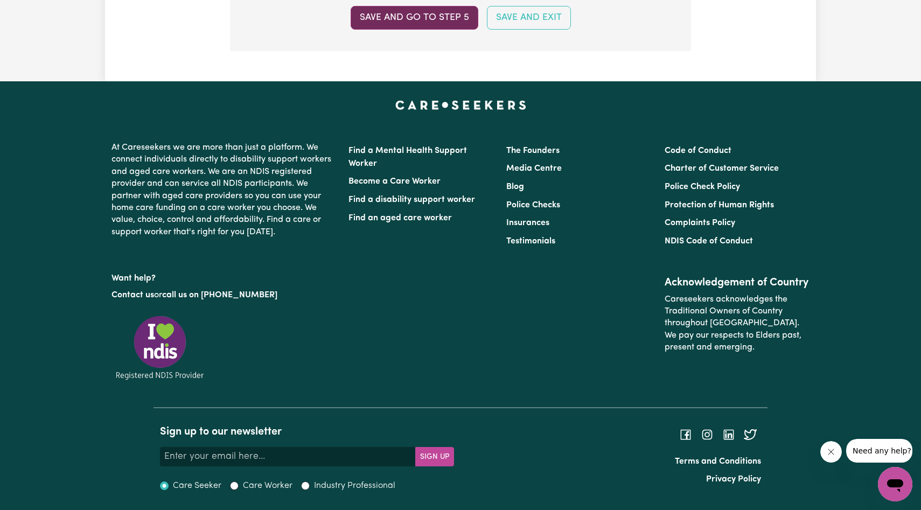
click at [425, 24] on button "Save and go to step 5" at bounding box center [415, 18] width 128 height 24
select select "I am working in another industry"
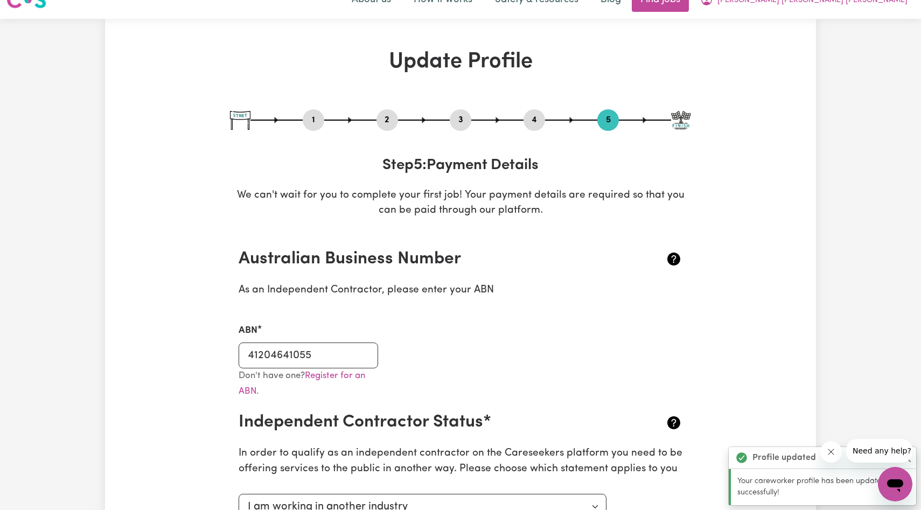
scroll to position [0, 0]
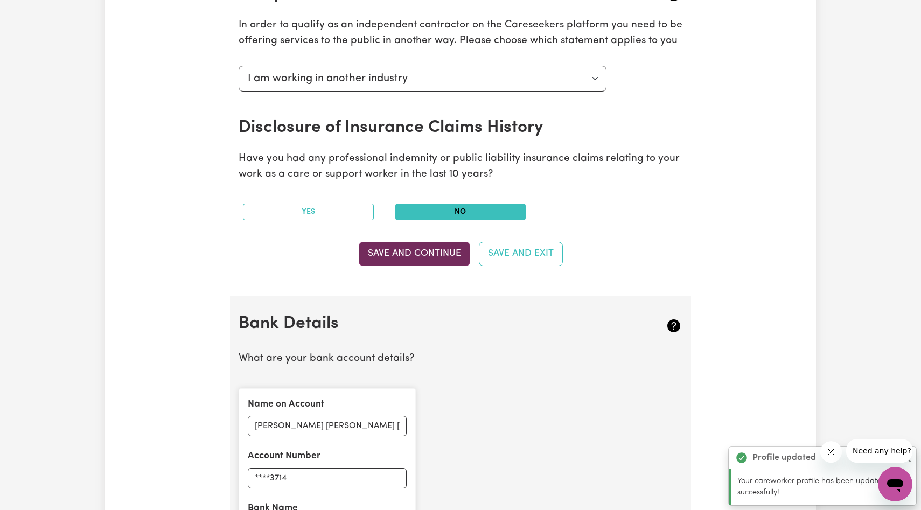
click at [444, 261] on button "Save and Continue" at bounding box center [414, 254] width 111 height 24
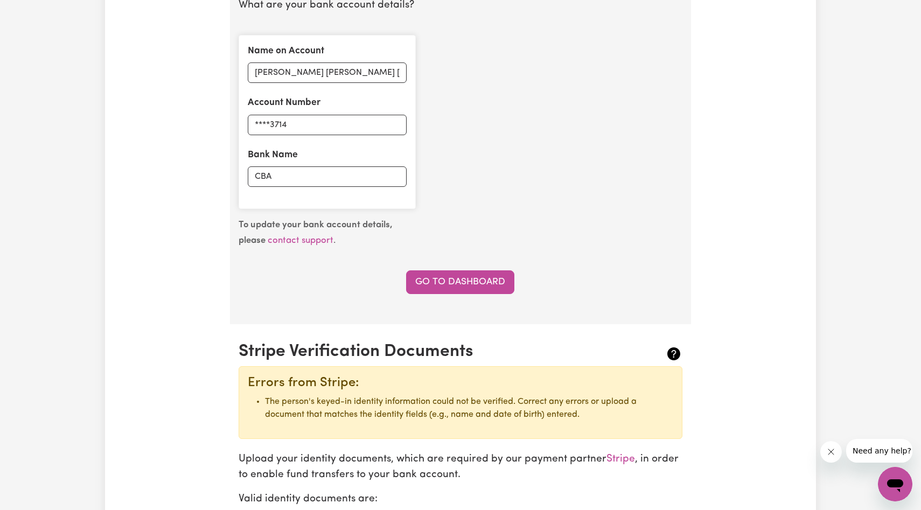
scroll to position [829, 0]
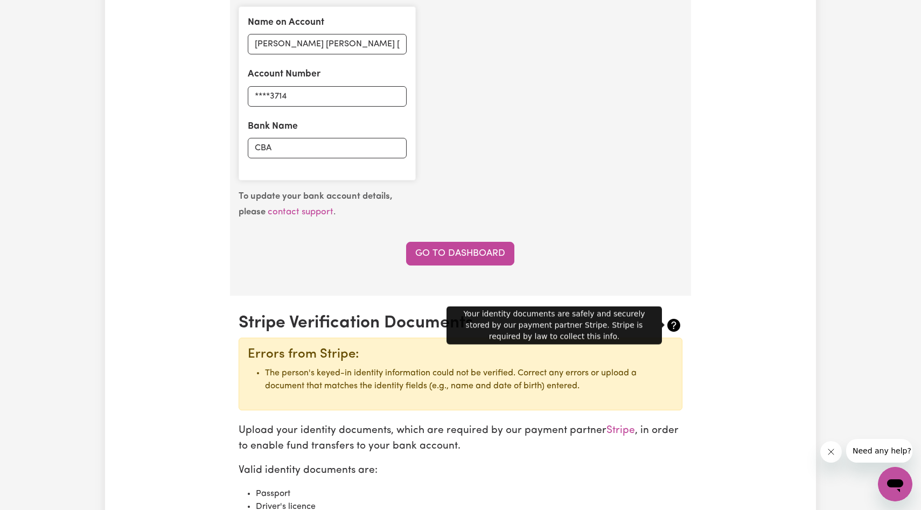
click at [669, 324] on icon at bounding box center [673, 325] width 13 height 13
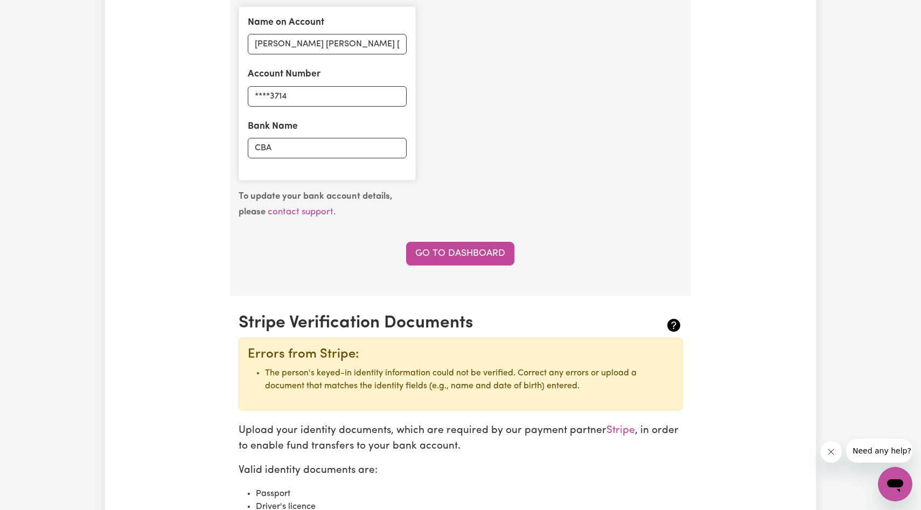
click at [676, 325] on icon at bounding box center [673, 325] width 13 height 13
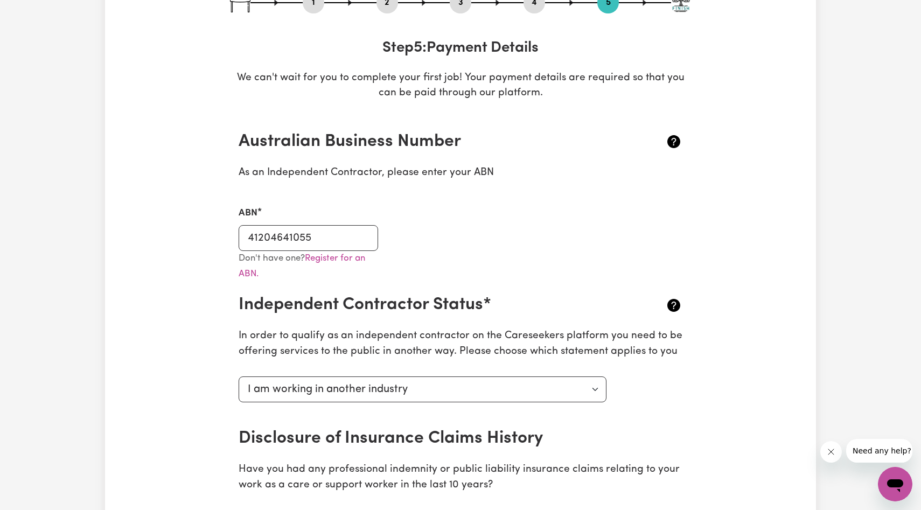
scroll to position [0, 0]
